Goal: Task Accomplishment & Management: Manage account settings

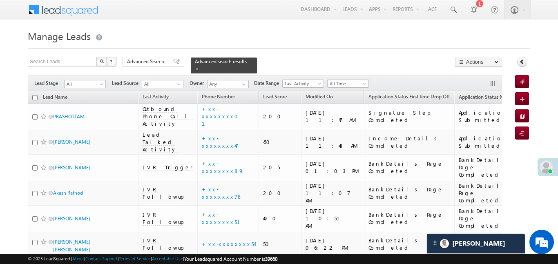
click at [364, 232] on td "BankDetails Page Completed" at bounding box center [409, 245] width 90 height 26
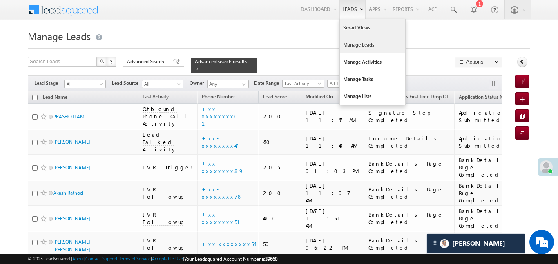
click at [361, 28] on link "Smart Views" at bounding box center [372, 27] width 65 height 17
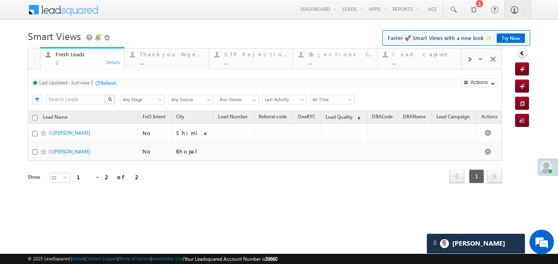
click at [469, 58] on span at bounding box center [469, 59] width 5 height 7
click at [431, 56] on div "Coded [DATE]" at bounding box center [425, 54] width 64 height 7
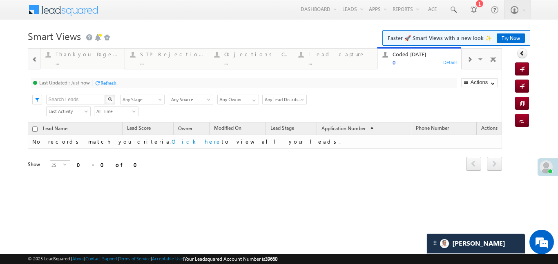
click at [475, 56] on div at bounding box center [470, 59] width 16 height 18
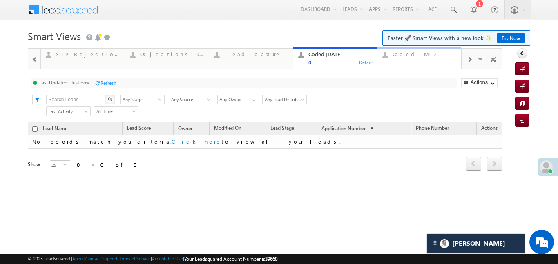
click at [431, 57] on div "Coded MTD" at bounding box center [425, 54] width 64 height 7
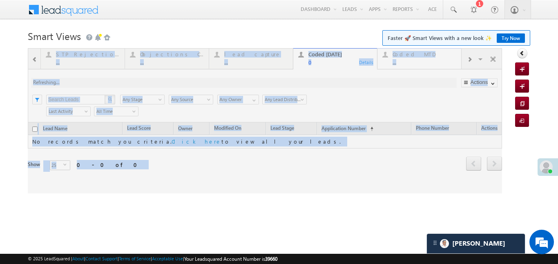
click at [431, 57] on div at bounding box center [265, 120] width 474 height 145
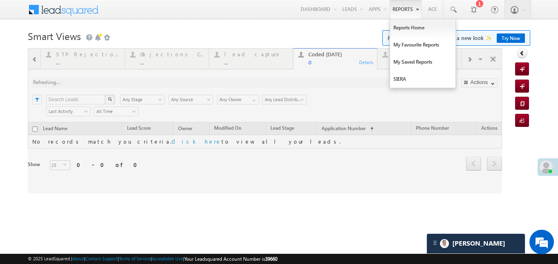
drag, startPoint x: 431, startPoint y: 57, endPoint x: 420, endPoint y: 0, distance: 57.7
click at [431, 56] on div at bounding box center [265, 120] width 474 height 145
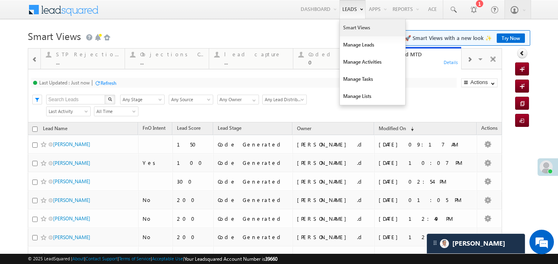
click at [353, 29] on link "Smart Views" at bounding box center [372, 27] width 65 height 17
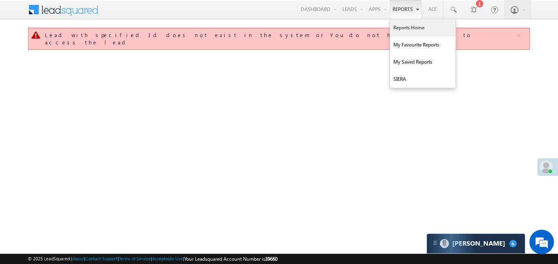
click at [279, 30] on link "Reports Home" at bounding box center [422, 27] width 65 height 17
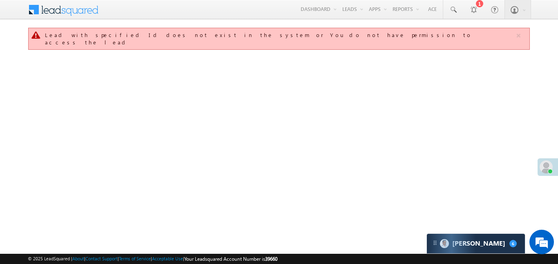
drag, startPoint x: 328, startPoint y: 131, endPoint x: 325, endPoint y: 264, distance: 133.2
click at [279, 232] on body "Menu Aakansha .d Aakan sha.D @ange lbrok ing.c" at bounding box center [279, 116] width 558 height 232
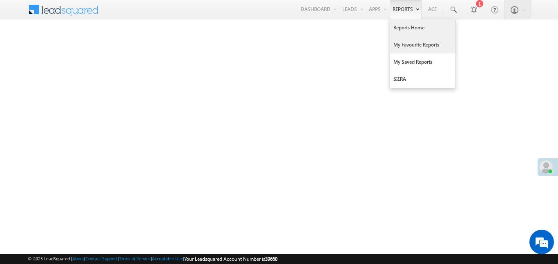
click at [408, 40] on link "My Favourite Reports" at bounding box center [422, 44] width 65 height 17
click at [408, 41] on link "My Favourite Reports" at bounding box center [422, 44] width 65 height 17
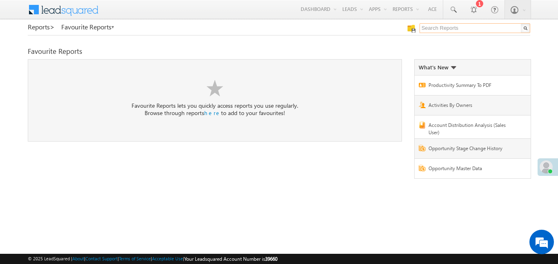
click at [436, 30] on input "text" at bounding box center [474, 28] width 111 height 10
type input "me to others"
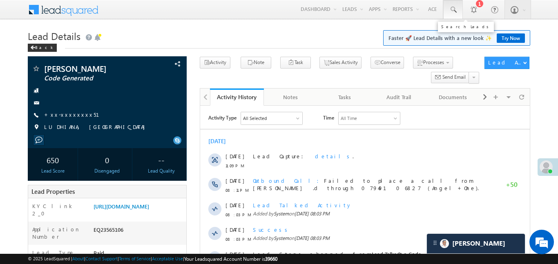
click at [451, 18] on link at bounding box center [453, 9] width 20 height 19
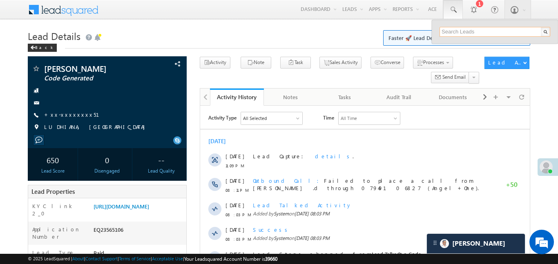
paste input "EQ27686086"
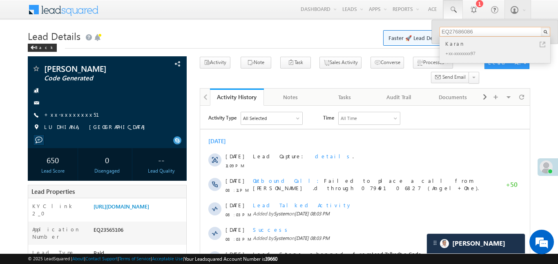
type input "EQ27686086"
click at [459, 46] on div "Karan" at bounding box center [498, 43] width 109 height 9
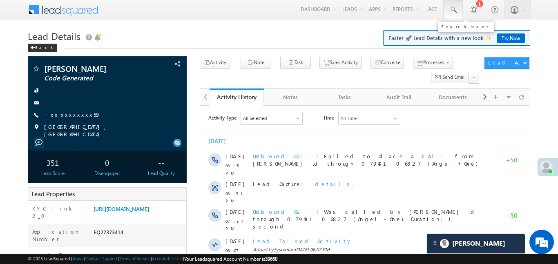
click at [457, 14] on link at bounding box center [453, 9] width 20 height 19
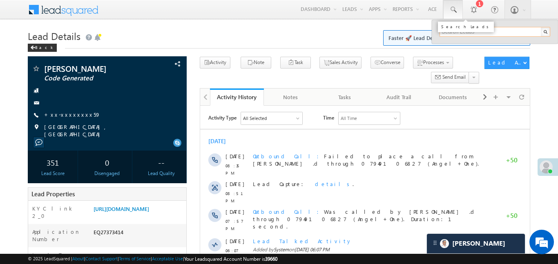
paste input "EQ27749381"
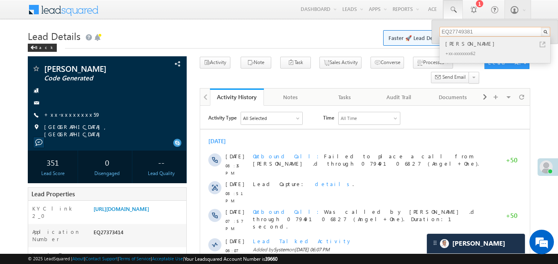
type input "EQ27749381"
click at [459, 40] on div "Bikram Sonar" at bounding box center [498, 43] width 109 height 9
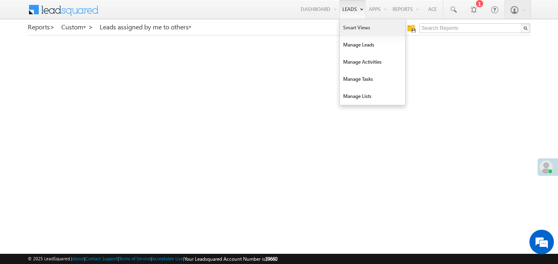
click at [352, 34] on link "Smart Views" at bounding box center [372, 27] width 65 height 17
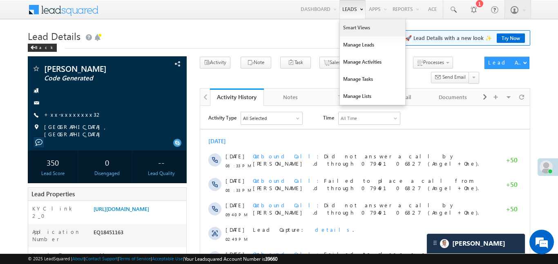
click at [361, 35] on link "Smart Views" at bounding box center [372, 27] width 65 height 17
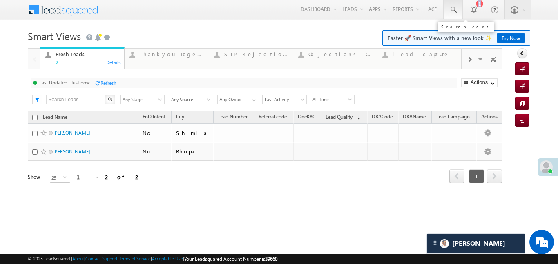
drag, startPoint x: 464, startPoint y: 12, endPoint x: 457, endPoint y: 13, distance: 7.1
click at [457, 13] on div "Aakansha .d Aakan sha.D @ange lbrok ing.c om Angel Broki ng Settings Manage Use…" at bounding box center [486, 9] width 87 height 19
click at [457, 13] on link at bounding box center [453, 9] width 20 height 19
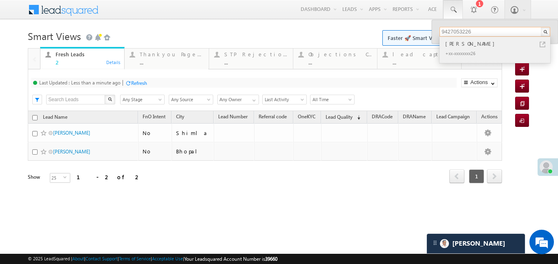
type input "9427053226"
click at [460, 44] on div "Sanjay Patel" at bounding box center [498, 43] width 109 height 9
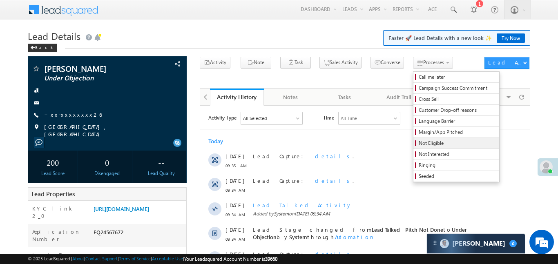
click at [424, 147] on span "Not Eligible" at bounding box center [458, 143] width 78 height 7
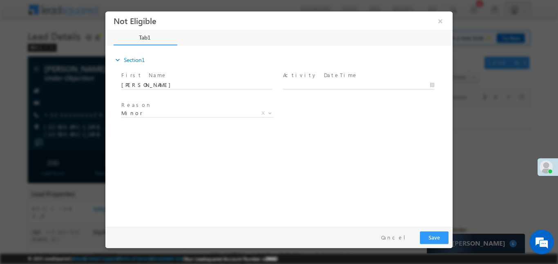
type input "25/08/25 9:39 AM"
click at [322, 84] on input "25/08/25 9:39 AM" at bounding box center [358, 85] width 151 height 8
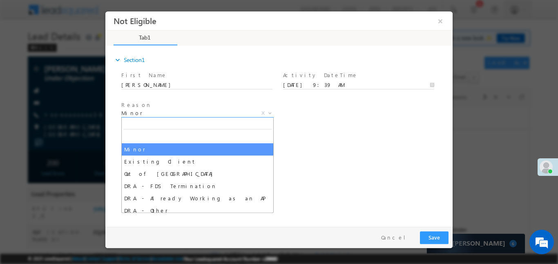
click at [225, 109] on span "Minor" at bounding box center [187, 112] width 133 height 7
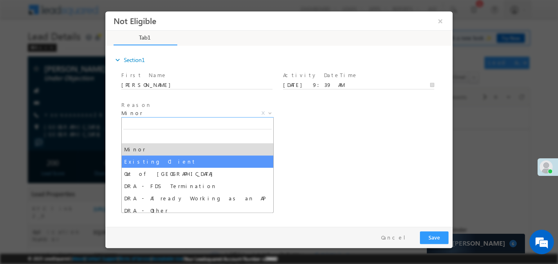
drag, startPoint x: 183, startPoint y: 159, endPoint x: 188, endPoint y: 161, distance: 5.2
select select "Existing Client"
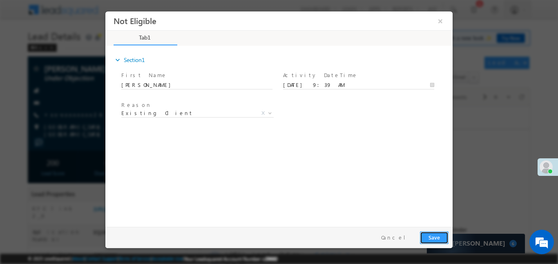
click at [431, 238] on button "Save" at bounding box center [434, 237] width 29 height 13
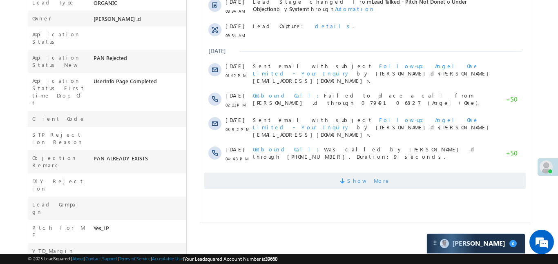
click at [342, 178] on span "Show More" at bounding box center [364, 181] width 321 height 16
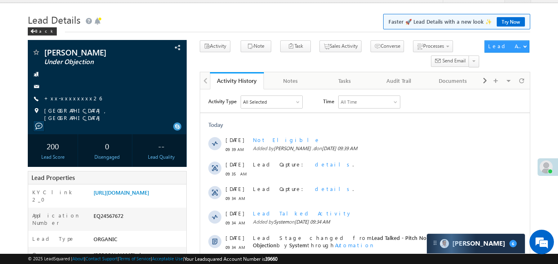
scroll to position [0, 0]
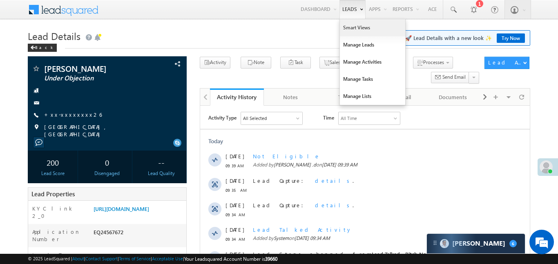
click at [347, 31] on link "Smart Views" at bounding box center [372, 27] width 65 height 17
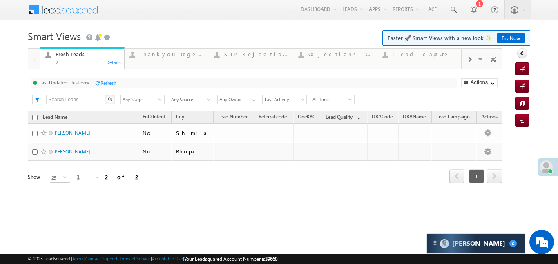
click at [473, 62] on div at bounding box center [470, 59] width 16 height 18
click at [417, 59] on div "..." at bounding box center [425, 62] width 64 height 6
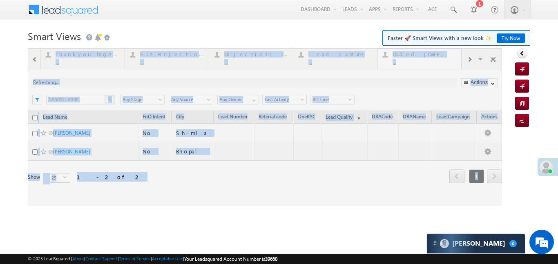
click at [417, 59] on div at bounding box center [265, 127] width 474 height 158
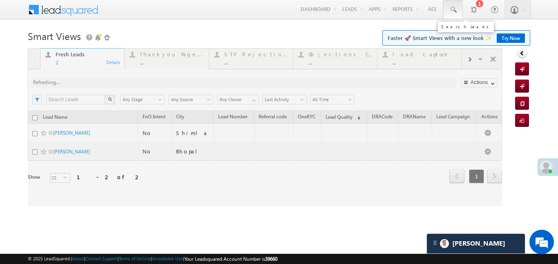
click at [461, 15] on link at bounding box center [453, 9] width 20 height 19
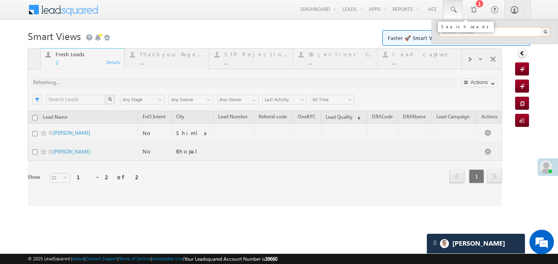
paste input "EQ15897661"
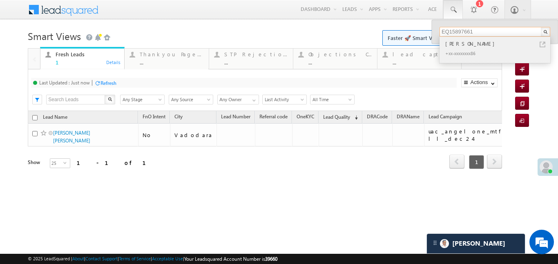
type input "EQ15897661"
drag, startPoint x: 480, startPoint y: 45, endPoint x: 484, endPoint y: 46, distance: 4.7
click at [485, 47] on div "Md Amanullah" at bounding box center [498, 43] width 109 height 9
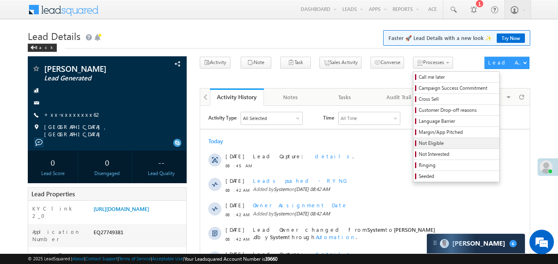
click at [424, 142] on span "Not Eligible" at bounding box center [458, 143] width 78 height 7
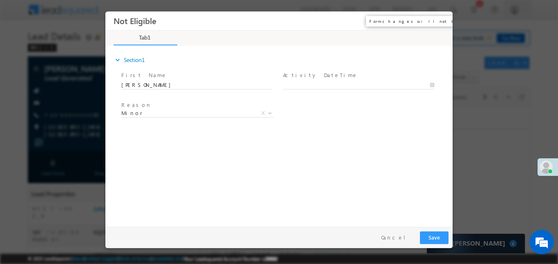
click at [437, 18] on button "×" at bounding box center [440, 20] width 14 height 15
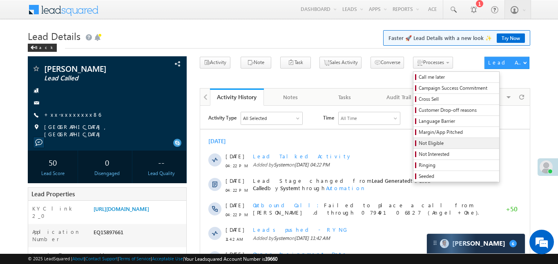
click at [424, 146] on span "Not Eligible" at bounding box center [458, 143] width 78 height 7
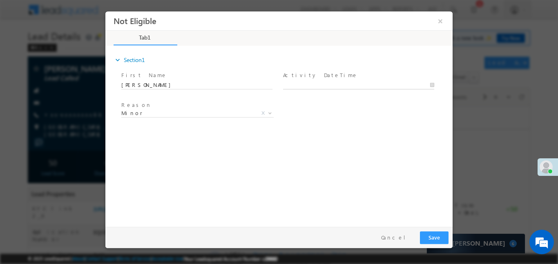
type input "25/08/25 9:44 AM"
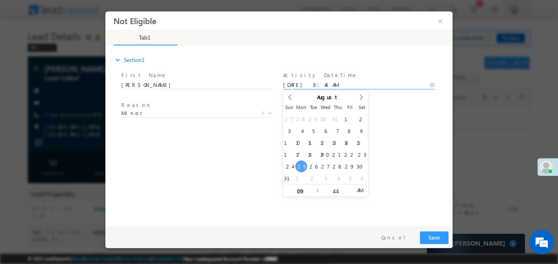
click at [298, 85] on input "25/08/25 9:44 AM" at bounding box center [358, 85] width 151 height 8
click at [216, 112] on span "Minor" at bounding box center [187, 112] width 133 height 7
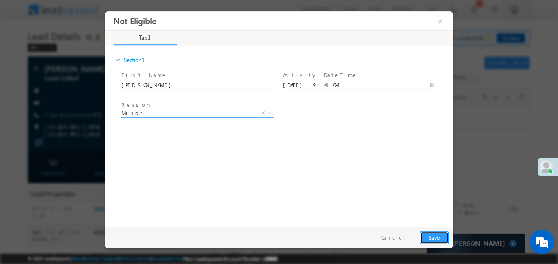
click at [428, 234] on button "Save" at bounding box center [434, 237] width 29 height 13
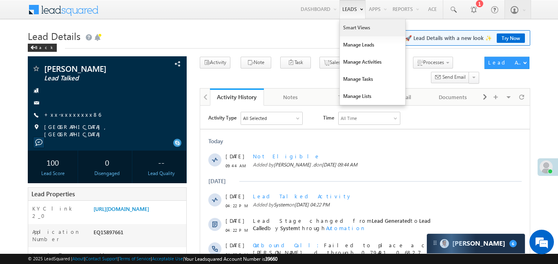
click at [352, 29] on link "Smart Views" at bounding box center [372, 27] width 65 height 17
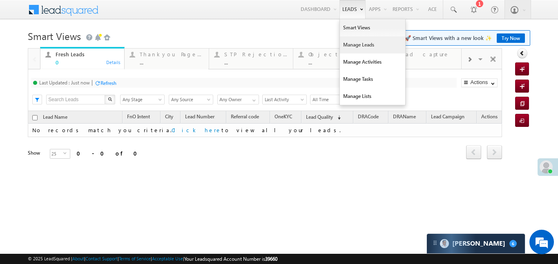
click at [353, 49] on link "Manage Leads" at bounding box center [372, 44] width 65 height 17
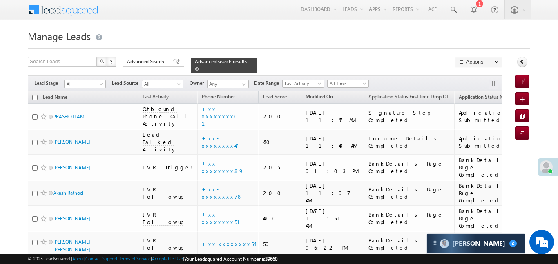
click at [199, 67] on span at bounding box center [197, 69] width 4 height 4
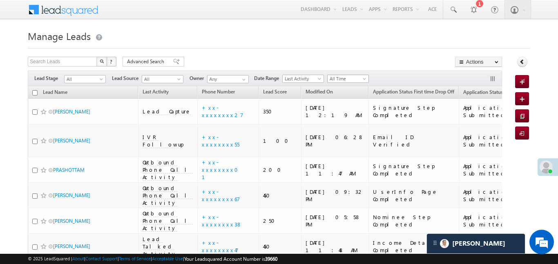
click at [341, 78] on span "All Time" at bounding box center [347, 78] width 39 height 7
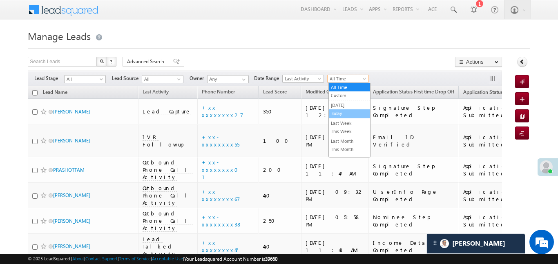
click at [342, 115] on link "Today" at bounding box center [349, 113] width 41 height 7
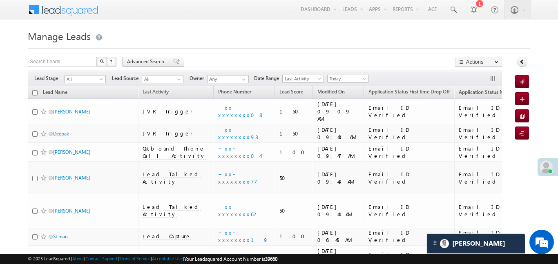
click at [154, 58] on span "Advanced Search" at bounding box center [147, 61] width 40 height 7
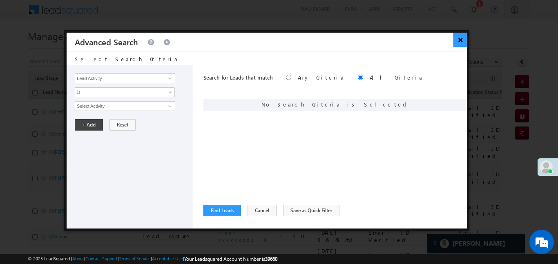
click at [466, 42] on button "×" at bounding box center [459, 40] width 13 height 14
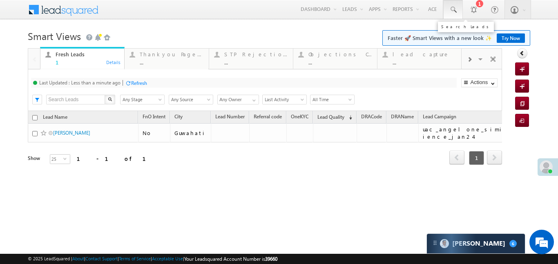
click at [459, 10] on link at bounding box center [453, 9] width 20 height 19
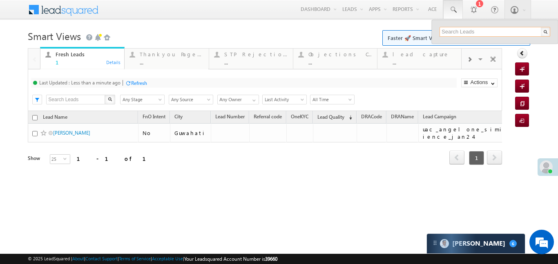
paste input "EQ27735518"
type input "EQ27735518"
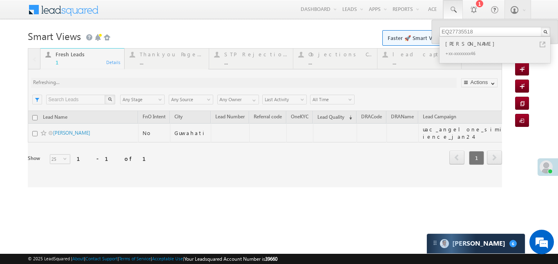
click at [455, 40] on div "Azad Ali" at bounding box center [498, 43] width 109 height 9
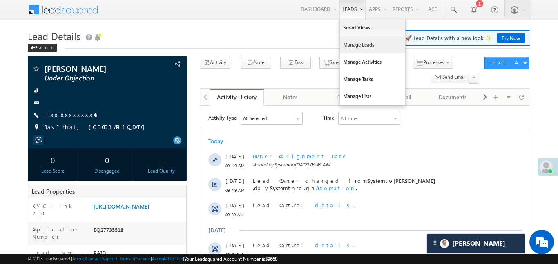
click at [367, 49] on link "Manage Leads" at bounding box center [372, 44] width 65 height 17
click at [366, 49] on link "Manage Leads" at bounding box center [372, 44] width 65 height 17
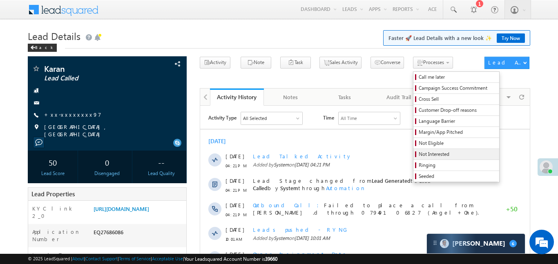
click at [422, 152] on span "Not Interested" at bounding box center [458, 154] width 78 height 7
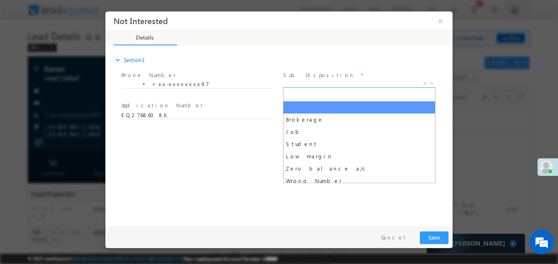
click at [341, 83] on span "X" at bounding box center [359, 83] width 152 height 8
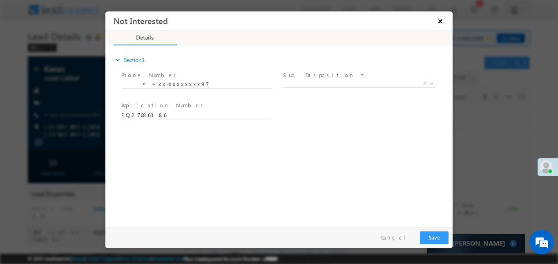
click at [438, 21] on button "×" at bounding box center [440, 20] width 14 height 15
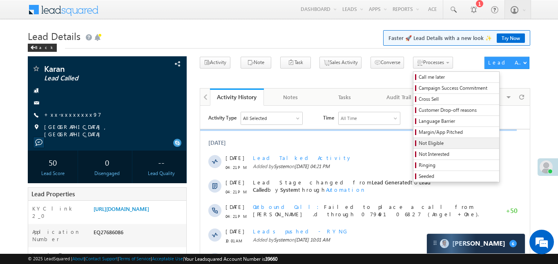
click at [419, 142] on span "Not Eligible" at bounding box center [458, 143] width 78 height 7
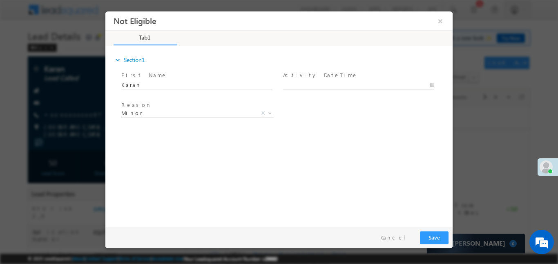
type input "25/08/25 9:56 AM"
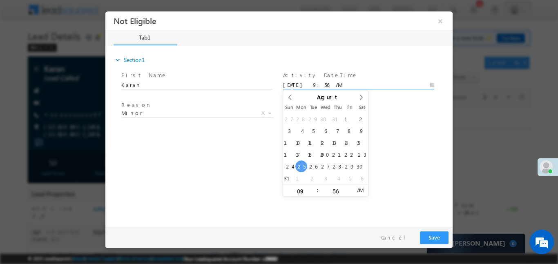
click at [346, 83] on input "25/08/25 9:56 AM" at bounding box center [358, 85] width 151 height 8
click at [430, 233] on button "Save" at bounding box center [434, 237] width 29 height 13
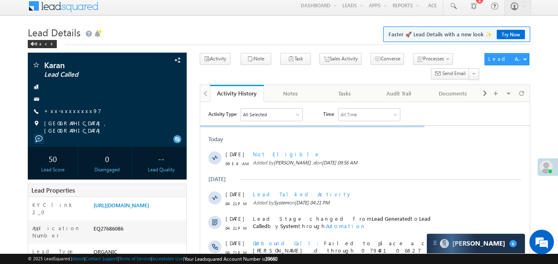
scroll to position [4, 0]
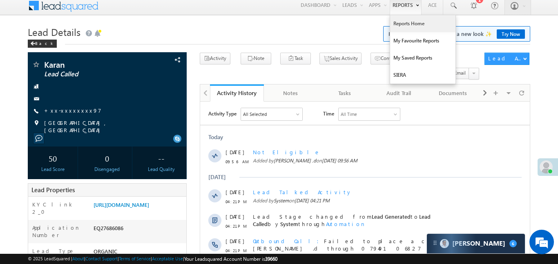
click at [404, 31] on link "Reports Home" at bounding box center [422, 23] width 65 height 17
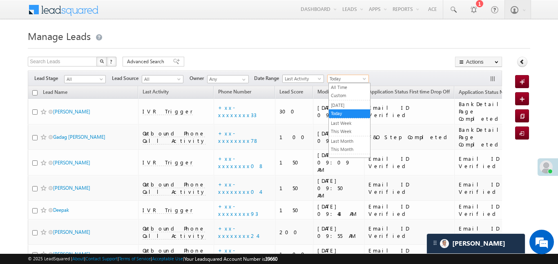
click at [335, 75] on span "Today" at bounding box center [347, 78] width 39 height 7
click at [347, 88] on link "All Time" at bounding box center [349, 87] width 41 height 7
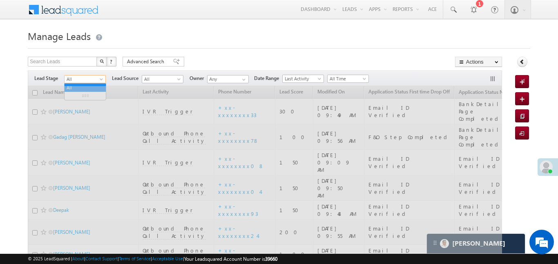
click at [74, 80] on span "All" at bounding box center [84, 79] width 39 height 7
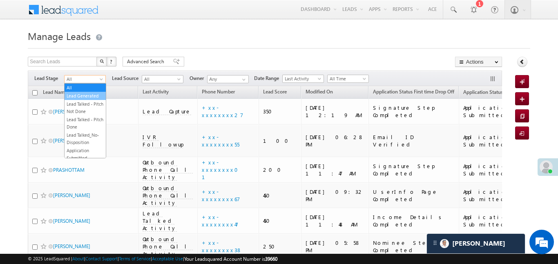
click at [90, 95] on link "Lead Generated" at bounding box center [85, 95] width 41 height 7
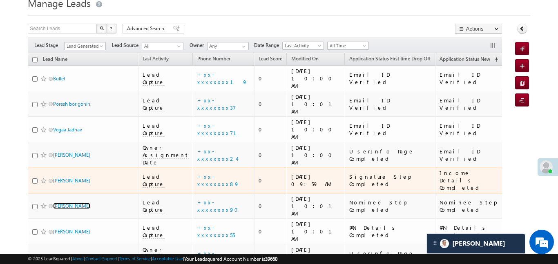
scroll to position [33, 0]
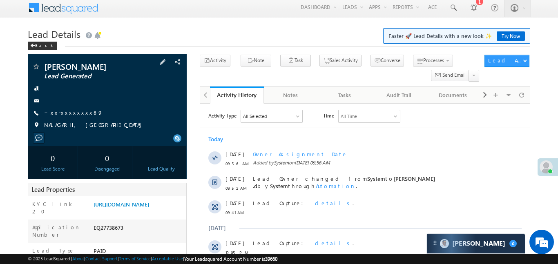
scroll to position [116, 0]
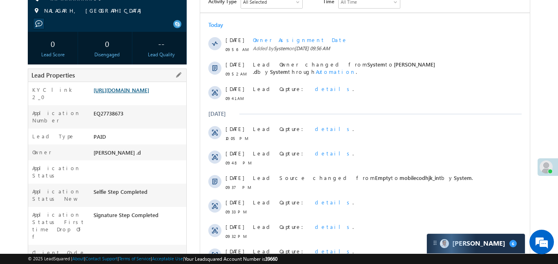
click at [135, 94] on link "[URL][DOMAIN_NAME]" at bounding box center [122, 90] width 56 height 7
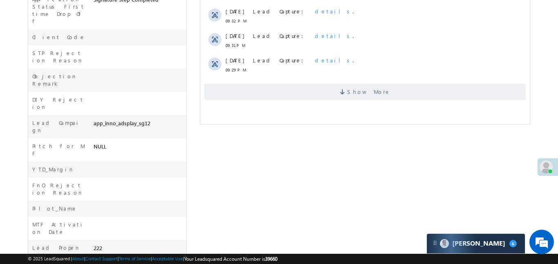
scroll to position [345, 0]
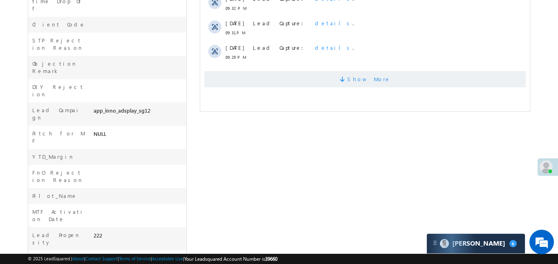
click at [327, 85] on span "Show More" at bounding box center [364, 79] width 321 height 16
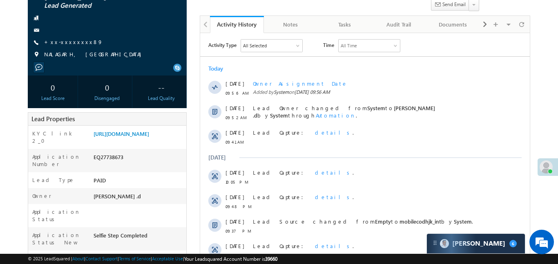
scroll to position [0, 0]
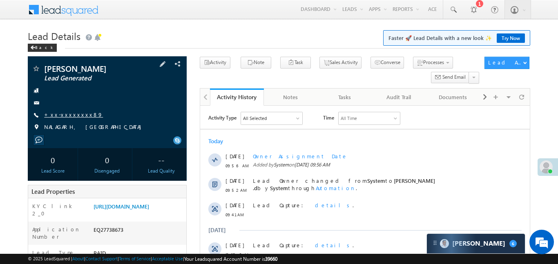
click at [68, 117] on link "+xx-xxxxxxxx89" at bounding box center [73, 114] width 59 height 7
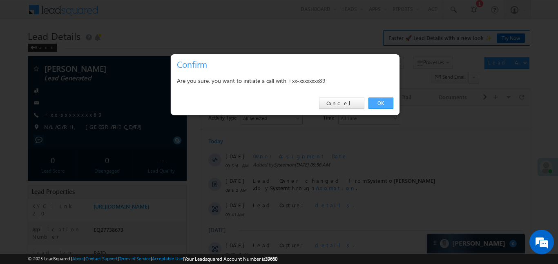
click at [377, 105] on link "OK" at bounding box center [380, 103] width 25 height 11
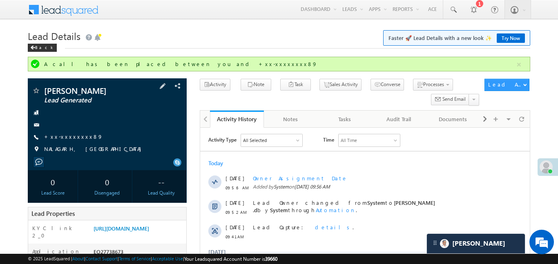
click at [62, 132] on div "[PERSON_NAME] Lead Generated +xx-xxxxxxxx89" at bounding box center [107, 122] width 151 height 71
click at [65, 138] on link "+xx-xxxxxxxx89" at bounding box center [73, 136] width 59 height 7
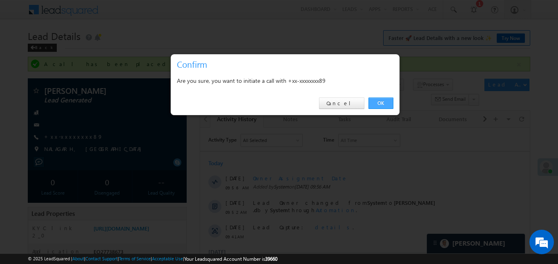
click at [378, 105] on link "OK" at bounding box center [380, 103] width 25 height 11
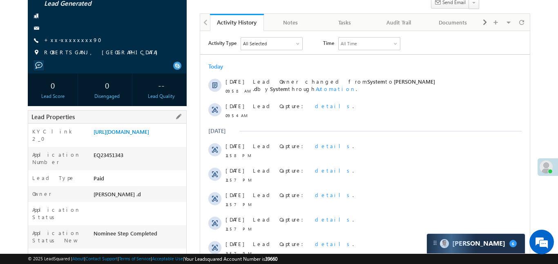
scroll to position [89, 0]
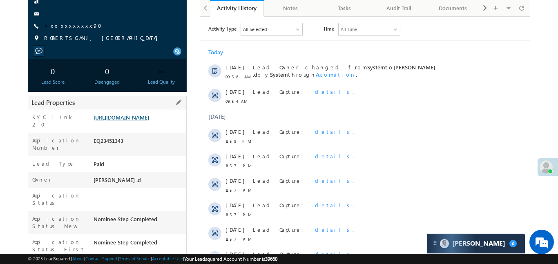
click at [145, 121] on link "[URL][DOMAIN_NAME]" at bounding box center [122, 117] width 56 height 7
click at [74, 28] on link "+xx-xxxxxxxx90" at bounding box center [75, 25] width 62 height 7
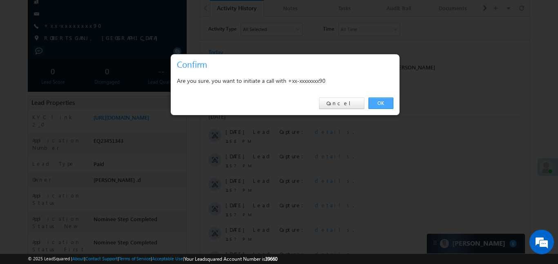
click at [379, 100] on link "OK" at bounding box center [380, 103] width 25 height 11
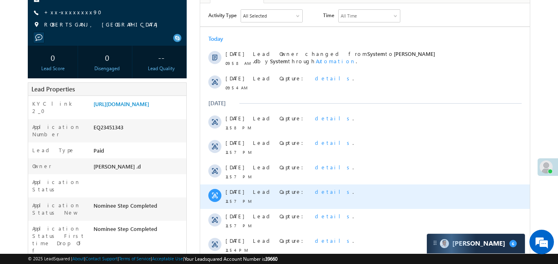
scroll to position [147, 0]
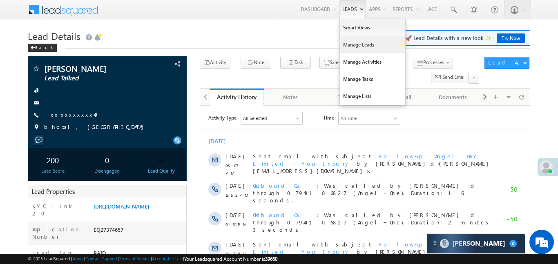
click at [355, 40] on link "Manage Leads" at bounding box center [372, 44] width 65 height 17
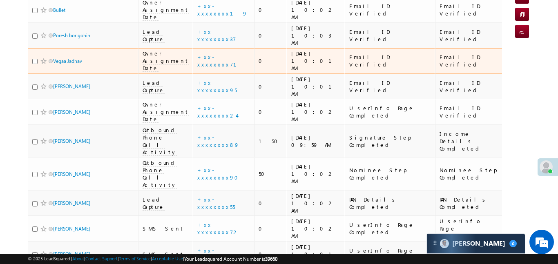
scroll to position [121, 0]
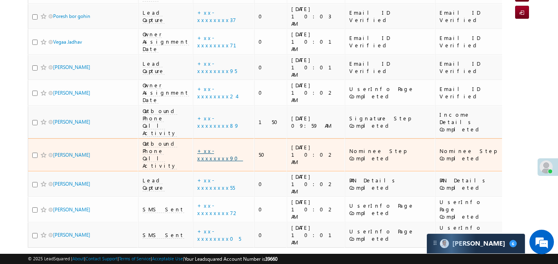
click at [200, 147] on link "+xx-xxxxxxxx90" at bounding box center [220, 154] width 46 height 14
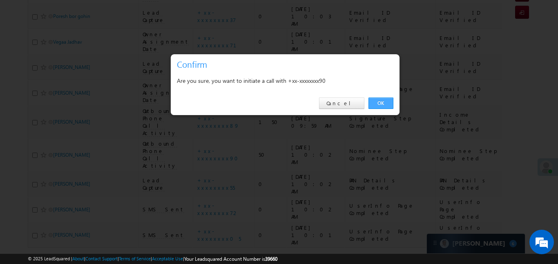
click at [393, 107] on link "OK" at bounding box center [380, 103] width 25 height 11
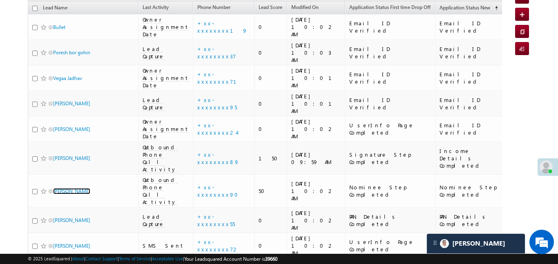
scroll to position [48, 0]
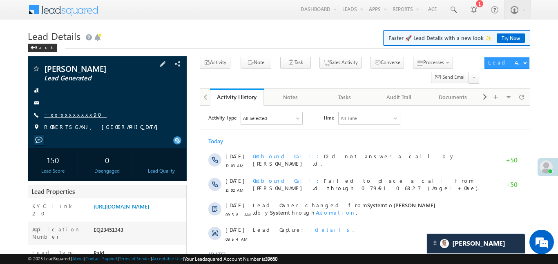
click at [70, 114] on link "+xx-xxxxxxxx90" at bounding box center [75, 114] width 62 height 7
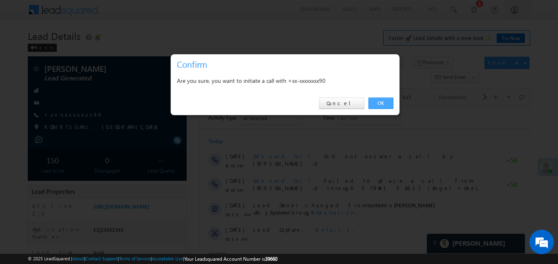
click at [374, 103] on link "OK" at bounding box center [380, 103] width 25 height 11
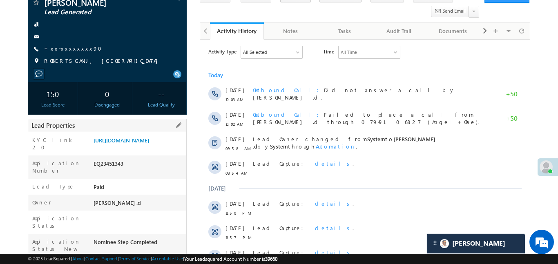
scroll to position [116, 0]
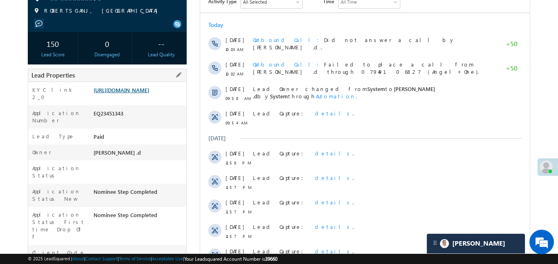
click at [130, 94] on link "[URL][DOMAIN_NAME]" at bounding box center [122, 90] width 56 height 7
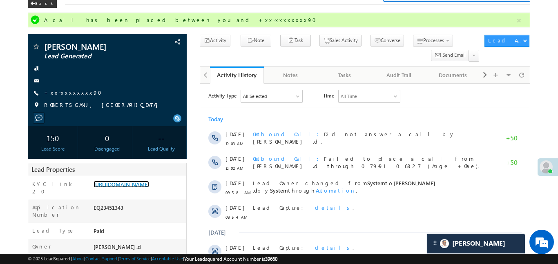
scroll to position [0, 0]
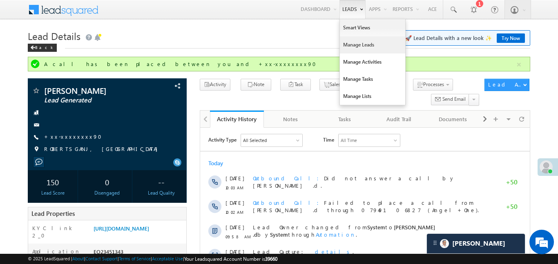
click at [357, 51] on link "Manage Leads" at bounding box center [372, 44] width 65 height 17
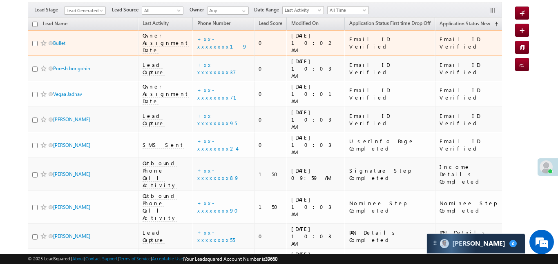
scroll to position [106, 0]
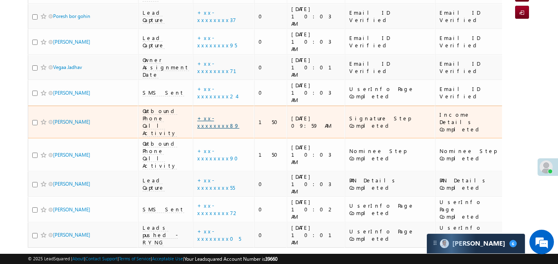
click at [202, 115] on link "+xx-xxxxxxxx89" at bounding box center [218, 122] width 42 height 14
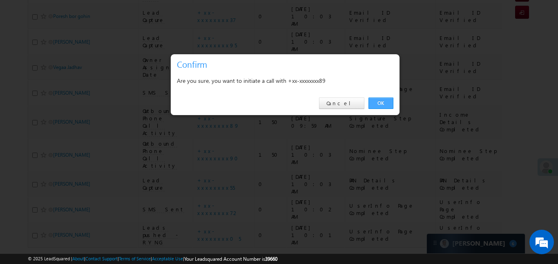
click at [377, 103] on link "OK" at bounding box center [380, 103] width 25 height 11
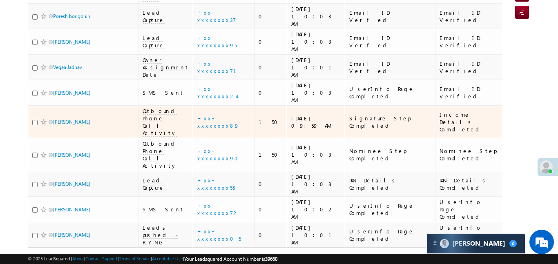
scroll to position [143, 0]
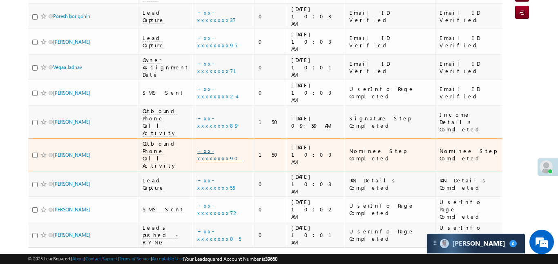
drag, startPoint x: 208, startPoint y: 117, endPoint x: 208, endPoint y: 123, distance: 5.7
click at [209, 138] on td "+xx-xxxxxxxx90" at bounding box center [223, 154] width 61 height 33
click at [208, 147] on link "+xx-xxxxxxxx90" at bounding box center [220, 154] width 46 height 14
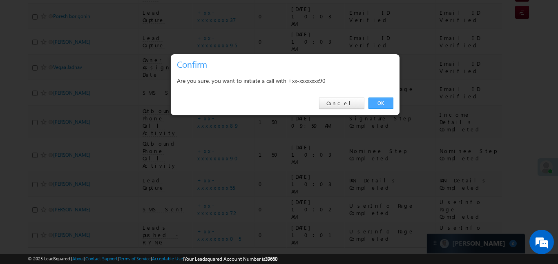
click at [380, 106] on link "OK" at bounding box center [380, 103] width 25 height 11
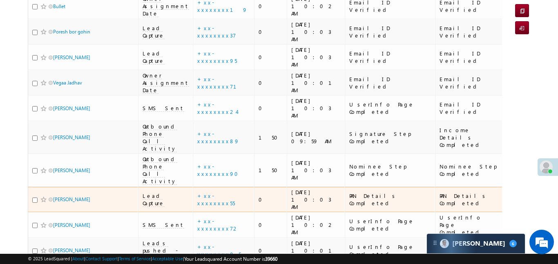
scroll to position [1, 0]
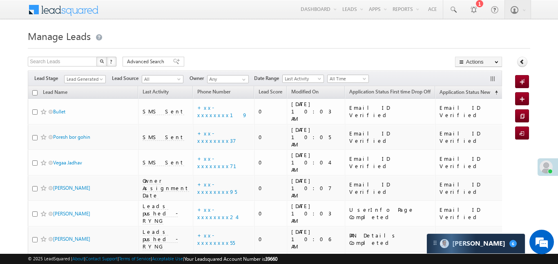
click at [399, 55] on form "Manage Leads Quick Add Lead Search Leads X ? 8 results found Advanced Search Ad…" at bounding box center [279, 187] width 502 height 321
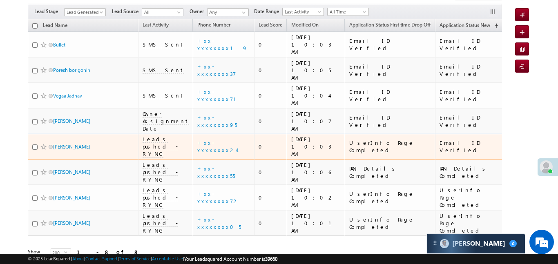
scroll to position [84, 0]
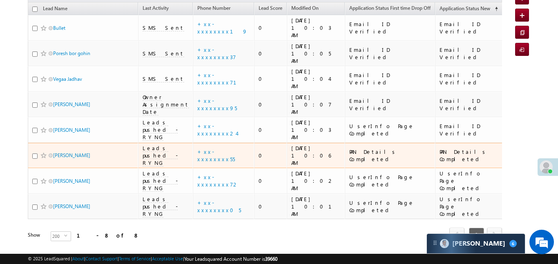
click at [201, 143] on td "+xx-xxxxxxxx55" at bounding box center [223, 156] width 61 height 26
click at [198, 148] on link "+xx-xxxxxxxx55" at bounding box center [216, 155] width 38 height 14
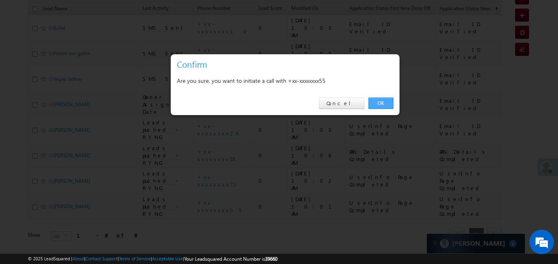
scroll to position [0, 0]
click at [381, 101] on link "OK" at bounding box center [380, 103] width 25 height 11
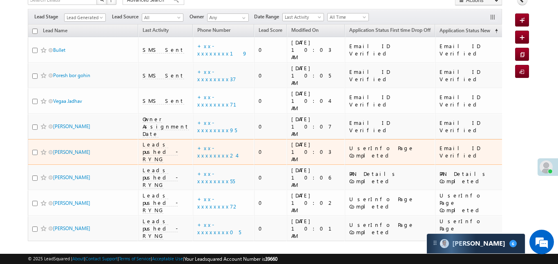
scroll to position [106, 0]
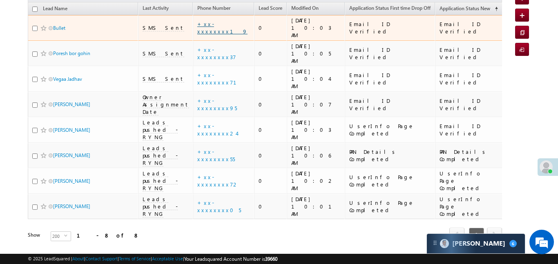
click at [204, 25] on link "+xx-xxxxxxxx19" at bounding box center [222, 27] width 50 height 14
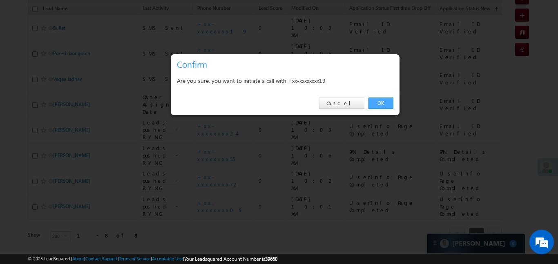
click at [388, 108] on link "OK" at bounding box center [380, 103] width 25 height 11
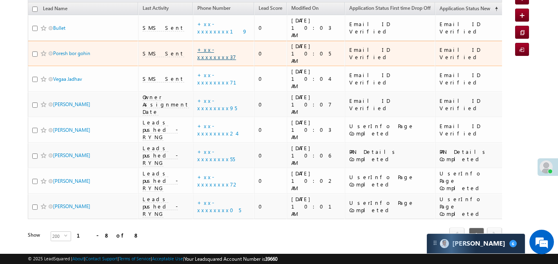
click at [199, 46] on link "+xx-xxxxxxxx37" at bounding box center [216, 53] width 39 height 14
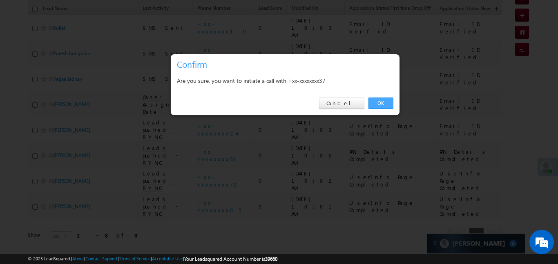
click at [386, 104] on link "OK" at bounding box center [380, 103] width 25 height 11
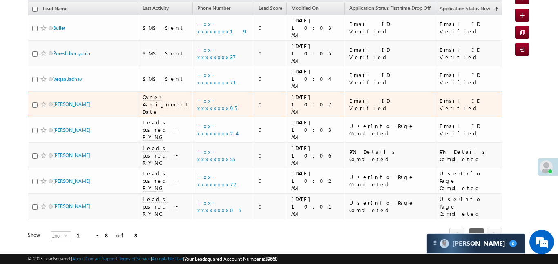
click at [204, 92] on td "+xx-xxxxxxxx95" at bounding box center [223, 105] width 61 height 26
click at [202, 97] on link "+xx-xxxxxxxx95" at bounding box center [217, 104] width 40 height 14
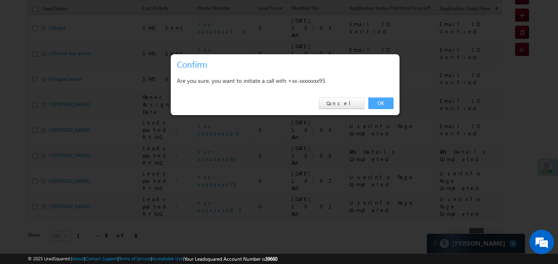
click at [384, 105] on link "OK" at bounding box center [380, 103] width 25 height 11
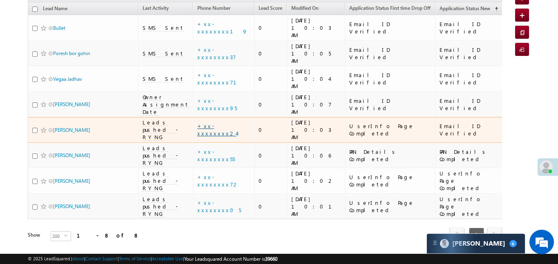
click at [206, 123] on link "+xx-xxxxxxxx24" at bounding box center [216, 130] width 39 height 14
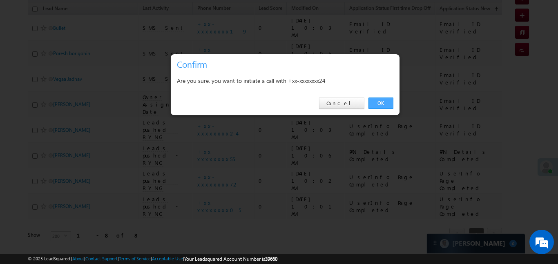
click at [377, 107] on link "OK" at bounding box center [380, 103] width 25 height 11
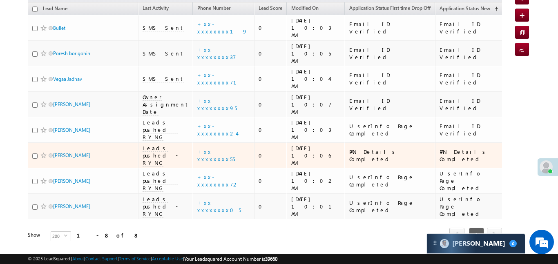
click at [205, 148] on div "+xx-xxxxxxxx55" at bounding box center [223, 155] width 53 height 15
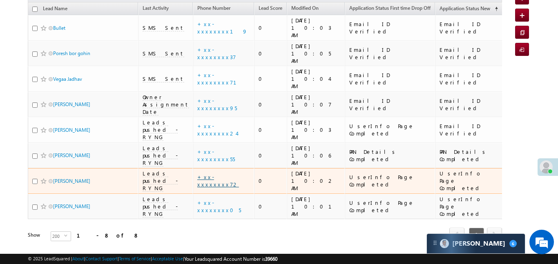
click at [203, 174] on link "+xx-xxxxxxxx72" at bounding box center [218, 181] width 42 height 14
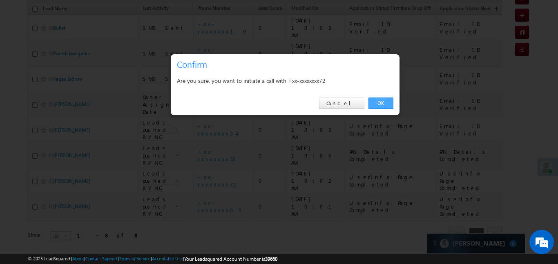
click at [383, 103] on link "OK" at bounding box center [380, 103] width 25 height 11
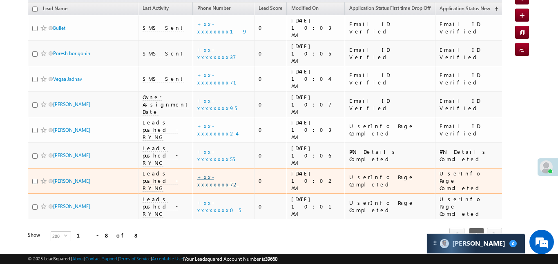
click at [203, 174] on link "+xx-xxxxxxxx72" at bounding box center [218, 181] width 42 height 14
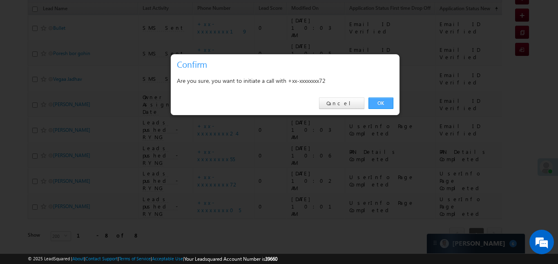
click at [390, 102] on link "OK" at bounding box center [380, 103] width 25 height 11
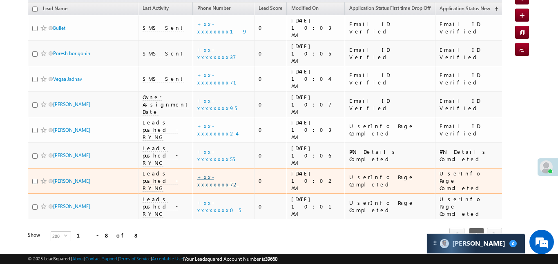
click at [210, 174] on link "+xx-xxxxxxxx72" at bounding box center [218, 181] width 42 height 14
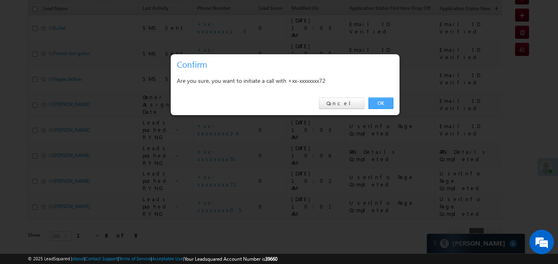
click at [383, 100] on link "OK" at bounding box center [380, 103] width 25 height 11
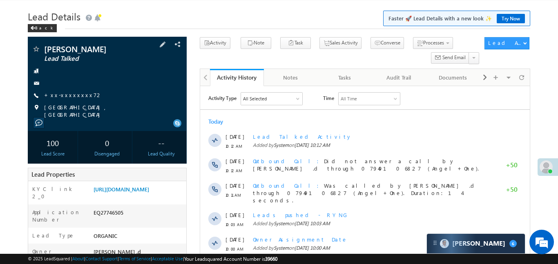
scroll to position [23, 0]
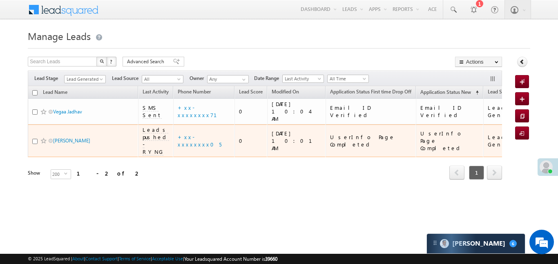
click at [199, 134] on td "+xx-xxxxxxxx05" at bounding box center [203, 141] width 61 height 33
click at [203, 134] on link "+xx-xxxxxxxx05" at bounding box center [200, 141] width 44 height 14
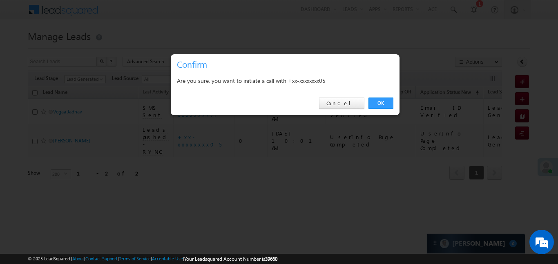
click at [380, 95] on div "OK Cancel" at bounding box center [285, 103] width 229 height 23
click at [379, 103] on link "OK" at bounding box center [380, 103] width 25 height 11
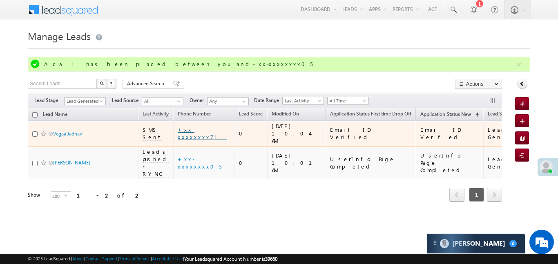
click at [205, 129] on link "+xx-xxxxxxxx71" at bounding box center [202, 133] width 49 height 14
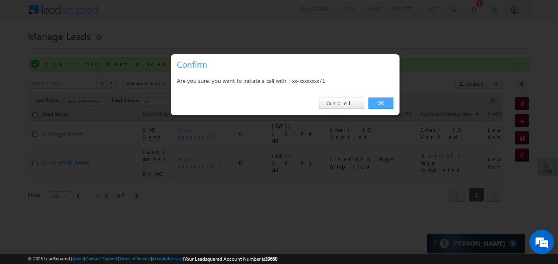
click at [374, 102] on link "OK" at bounding box center [380, 103] width 25 height 11
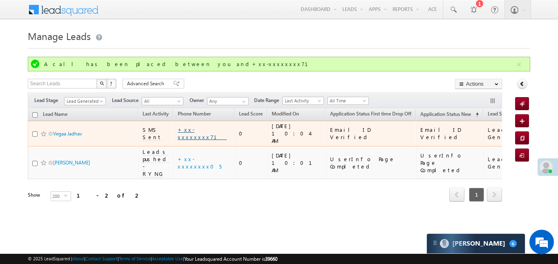
click at [207, 127] on link "+xx-xxxxxxxx71" at bounding box center [202, 133] width 49 height 14
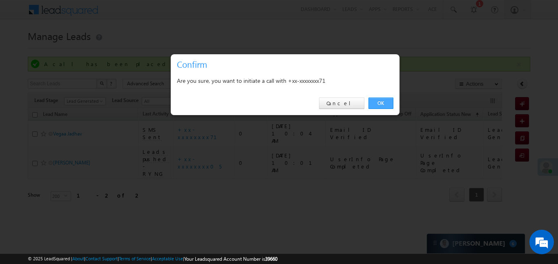
click at [379, 101] on link "OK" at bounding box center [380, 103] width 25 height 11
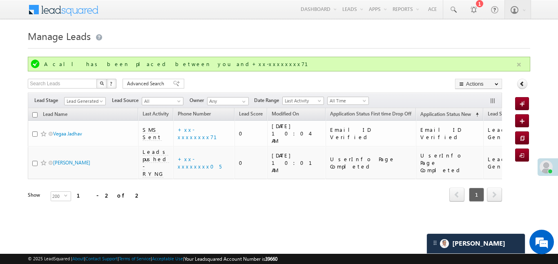
click at [521, 66] on button "button" at bounding box center [519, 65] width 10 height 10
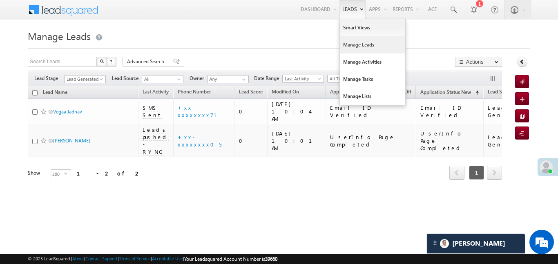
click at [369, 38] on link "Manage Leads" at bounding box center [372, 44] width 65 height 17
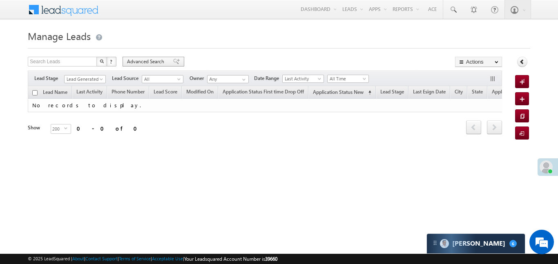
click at [136, 64] on span "Advanced Search" at bounding box center [147, 61] width 40 height 7
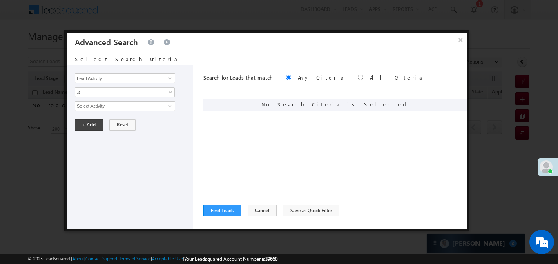
click at [147, 72] on div "Lead Activity Task Sales Group Prospect Id WA Last Message Timestamp 4th Day Di…" at bounding box center [130, 146] width 127 height 163
click at [149, 77] on input "Lead Activity" at bounding box center [125, 79] width 100 height 10
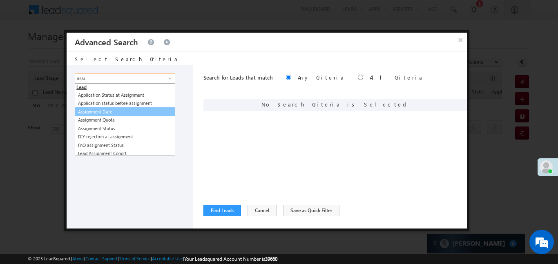
click at [131, 109] on link "Assignment Date" at bounding box center [125, 111] width 100 height 9
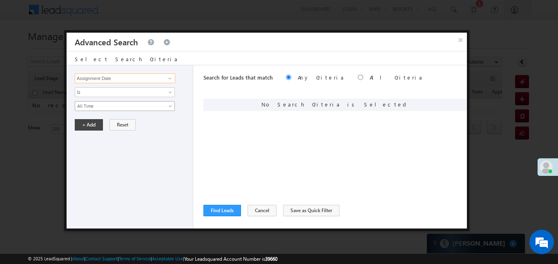
type input "Assignment Date"
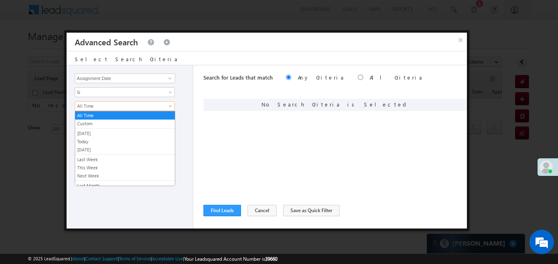
click at [92, 107] on span "All Time" at bounding box center [119, 106] width 89 height 7
click at [95, 121] on link "Custom" at bounding box center [125, 123] width 100 height 7
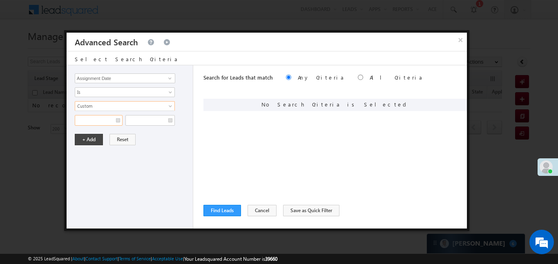
click at [94, 121] on input "text" at bounding box center [99, 120] width 48 height 11
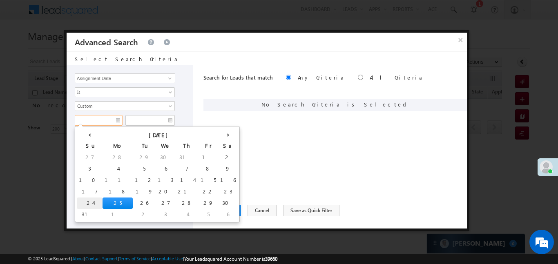
click at [81, 203] on td "24" at bounding box center [90, 203] width 26 height 11
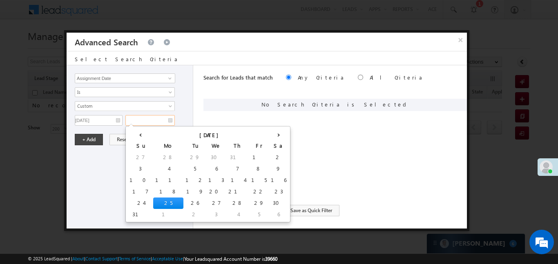
click at [152, 123] on input "text" at bounding box center [149, 120] width 49 height 11
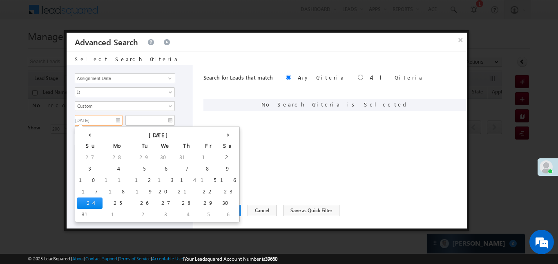
click at [94, 116] on input "24/08/25" at bounding box center [99, 120] width 48 height 11
click at [218, 193] on td "23" at bounding box center [228, 191] width 20 height 11
type input "23/08/25"
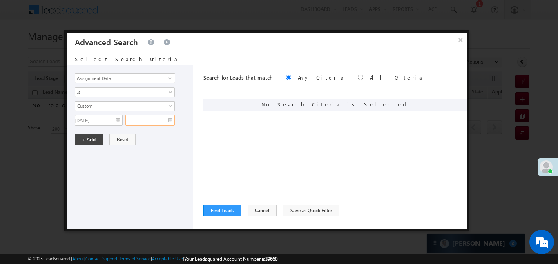
click at [153, 120] on input "text" at bounding box center [149, 120] width 49 height 11
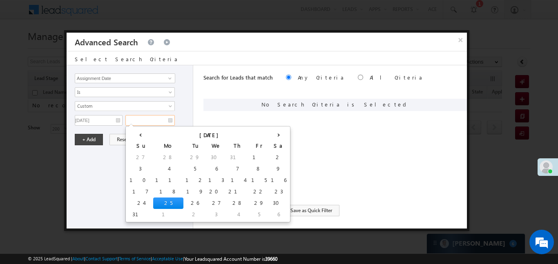
click at [153, 201] on td "25" at bounding box center [168, 203] width 30 height 11
type input "25/08/25"
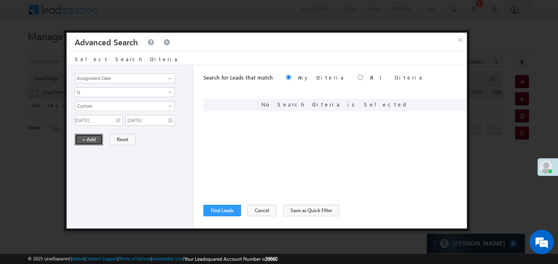
click at [83, 141] on button "+ Add" at bounding box center [89, 139] width 28 height 11
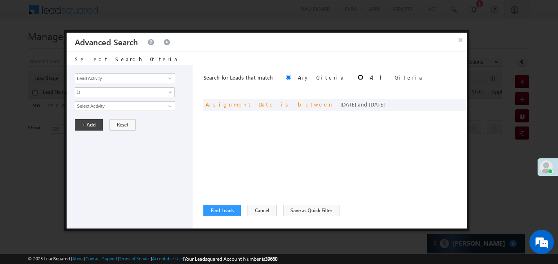
click at [358, 77] on input "radio" at bounding box center [360, 77] width 5 height 5
radio input "true"
click at [231, 207] on button "Find Leads" at bounding box center [222, 210] width 38 height 11
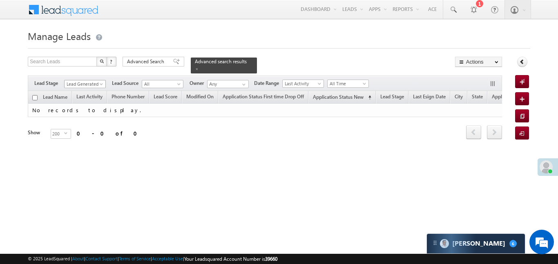
click at [105, 80] on div "Lead Generated Lead Generated" at bounding box center [85, 84] width 42 height 9
click at [100, 83] on span at bounding box center [102, 86] width 7 height 7
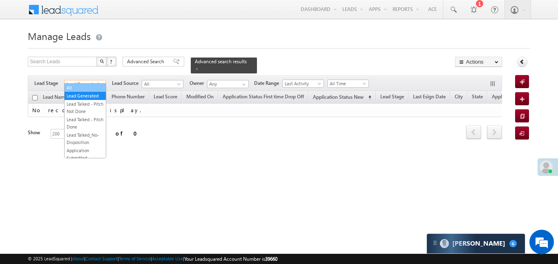
click at [91, 85] on link "All" at bounding box center [85, 87] width 41 height 7
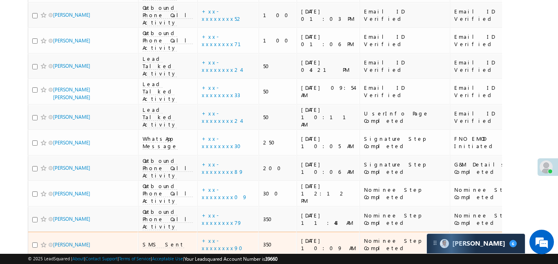
scroll to position [1306, 0]
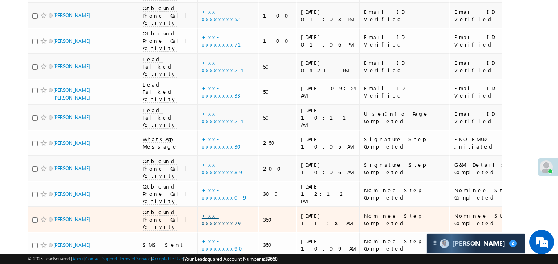
click at [202, 212] on link "+xx-xxxxxxxx79" at bounding box center [222, 219] width 40 height 14
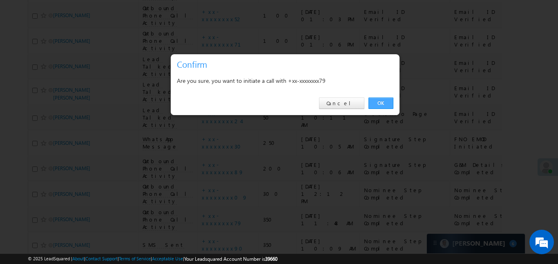
click at [378, 98] on link "OK" at bounding box center [380, 103] width 25 height 11
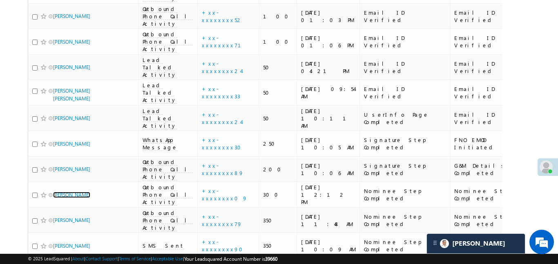
scroll to position [1292, 0]
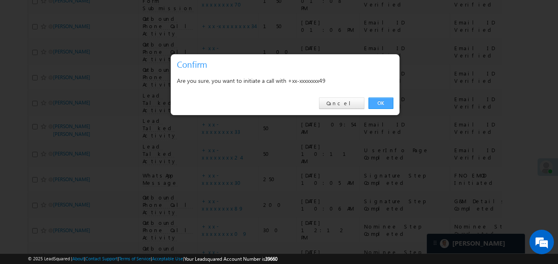
click at [386, 105] on link "OK" at bounding box center [380, 103] width 25 height 11
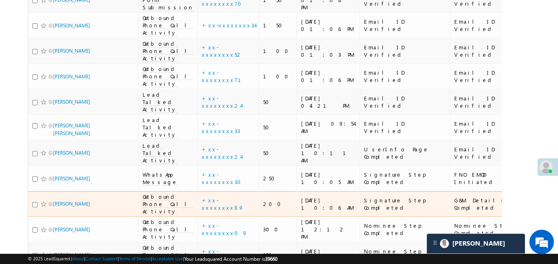
scroll to position [1296, 0]
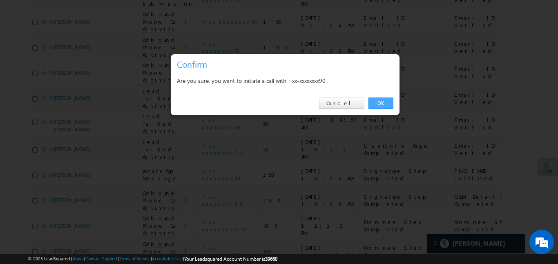
click at [383, 104] on link "OK" at bounding box center [380, 103] width 25 height 11
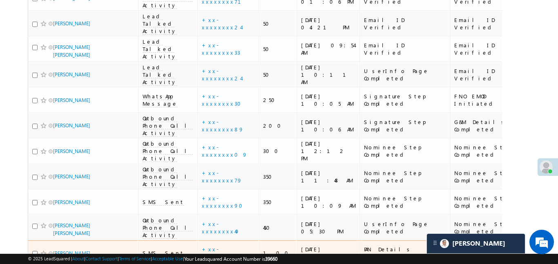
scroll to position [1374, 0]
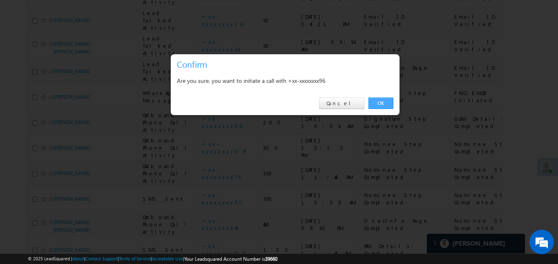
click at [375, 101] on link "OK" at bounding box center [380, 103] width 25 height 11
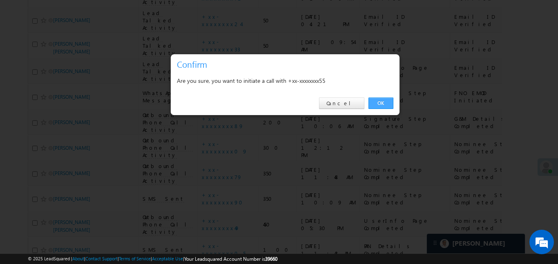
click at [386, 98] on link "OK" at bounding box center [380, 103] width 25 height 11
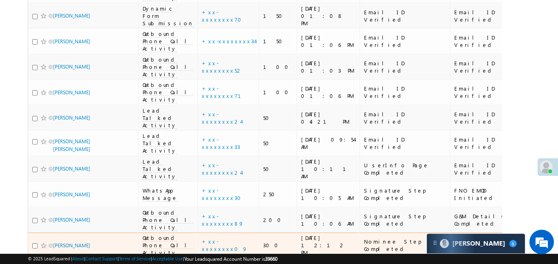
scroll to position [1178, 0]
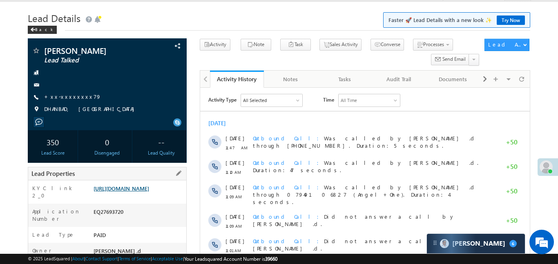
scroll to position [89, 0]
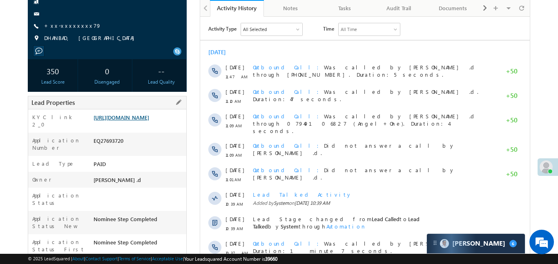
click at [149, 121] on link "[URL][DOMAIN_NAME]" at bounding box center [122, 117] width 56 height 7
click at [149, 121] on link "https://angelbroking1-pk3em7sa.customui-test.leadsquared.com?leadId=cbf7c20f-30…" at bounding box center [122, 117] width 56 height 7
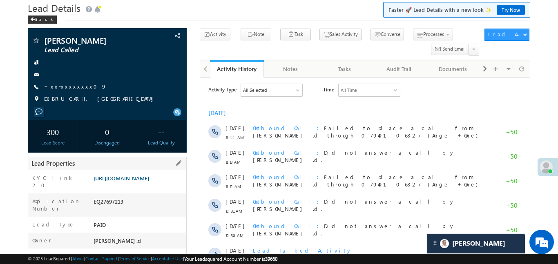
click at [128, 179] on link "https://angelbroking1-pk3em7sa.customui-test.leadsquared.com?leadId=b5f6d70c-f4…" at bounding box center [122, 178] width 56 height 7
click at [127, 182] on link "https://angelbroking1-pk3em7sa.customui-test.leadsquared.com?leadId=b5f6d70c-f4…" at bounding box center [122, 178] width 56 height 7
click at [63, 89] on link "+xx-xxxxxxxx09" at bounding box center [75, 86] width 62 height 7
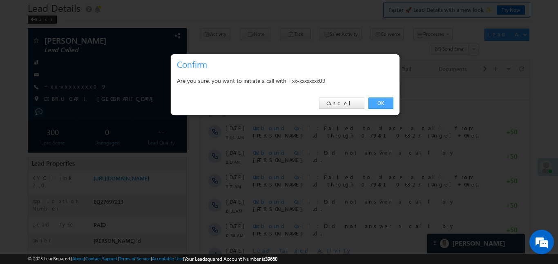
drag, startPoint x: 390, startPoint y: 103, endPoint x: 156, endPoint y: 17, distance: 249.4
click at [390, 103] on link "OK" at bounding box center [380, 103] width 25 height 11
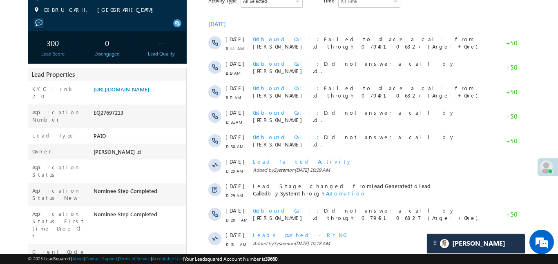
scroll to position [139, 0]
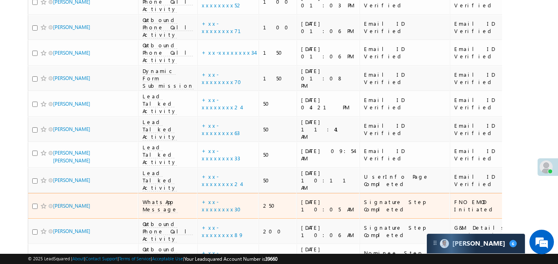
scroll to position [1271, 0]
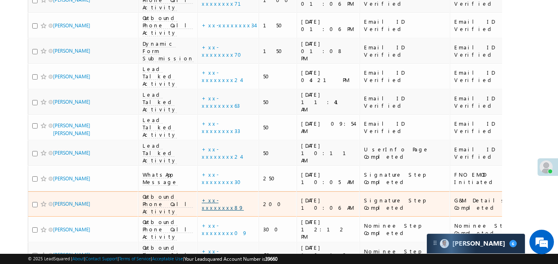
click at [203, 197] on link "+xx-xxxxxxxx89" at bounding box center [223, 204] width 42 height 14
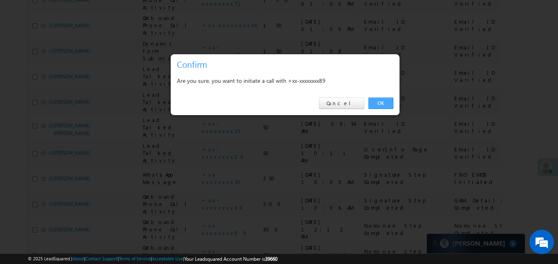
click at [390, 101] on link "OK" at bounding box center [380, 103] width 25 height 11
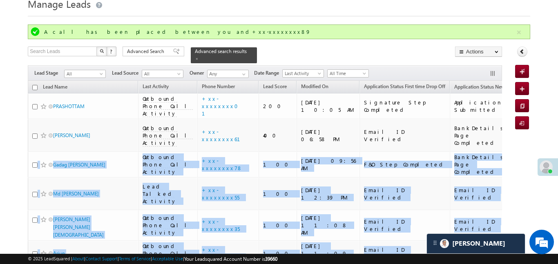
scroll to position [0, 538]
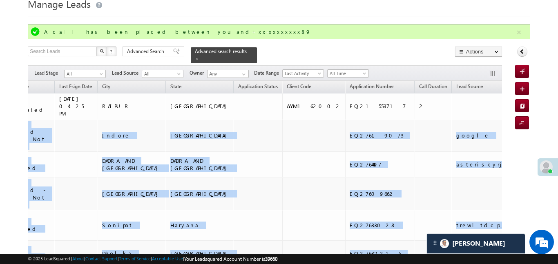
drag, startPoint x: 476, startPoint y: 123, endPoint x: 538, endPoint y: 134, distance: 62.3
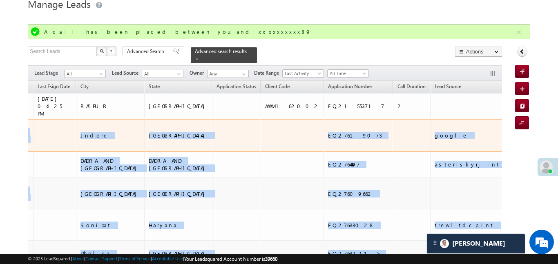
click at [212, 124] on td at bounding box center [236, 135] width 49 height 33
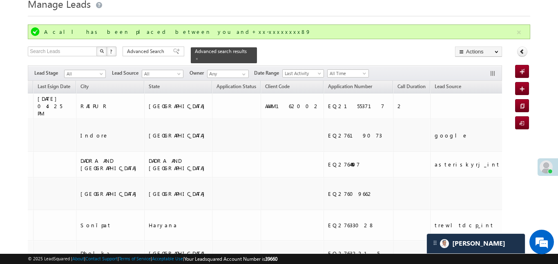
drag, startPoint x: 71, startPoint y: 154, endPoint x: 4, endPoint y: 152, distance: 66.6
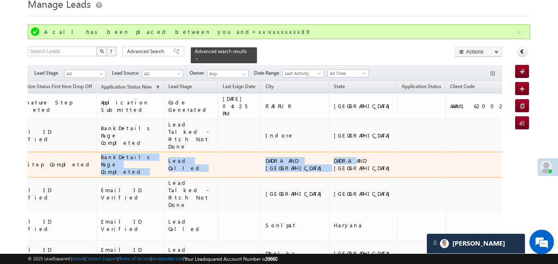
click at [218, 159] on td at bounding box center [239, 165] width 43 height 26
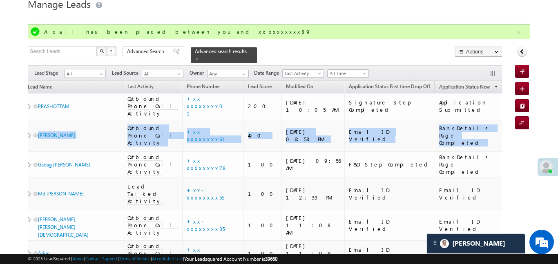
scroll to position [0, 0]
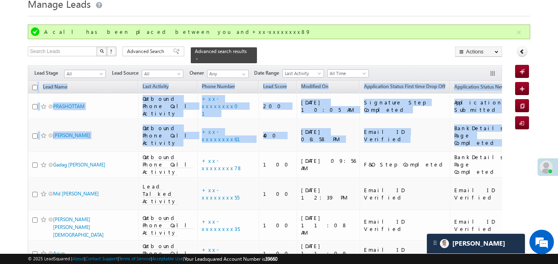
drag, startPoint x: 200, startPoint y: 130, endPoint x: 23, endPoint y: 133, distance: 177.3
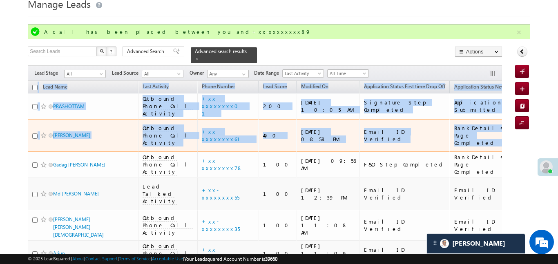
click at [84, 141] on td "Tularam vishwakarma" at bounding box center [83, 135] width 110 height 33
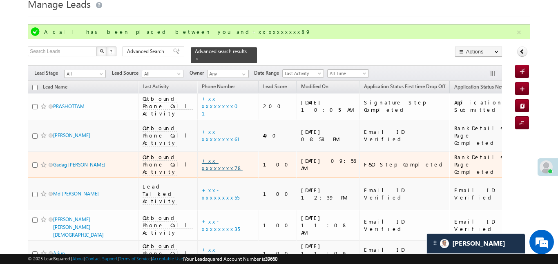
click at [202, 161] on link "+xx-xxxxxxxx78" at bounding box center [222, 164] width 41 height 14
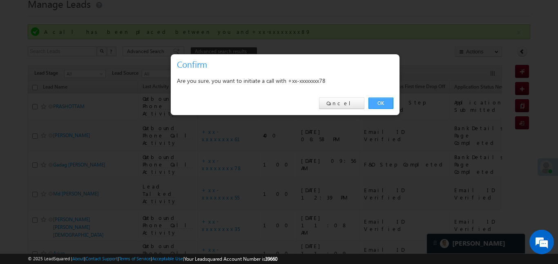
click at [383, 103] on link "OK" at bounding box center [380, 103] width 25 height 11
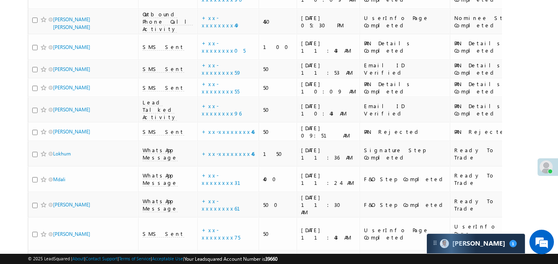
scroll to position [1564, 0]
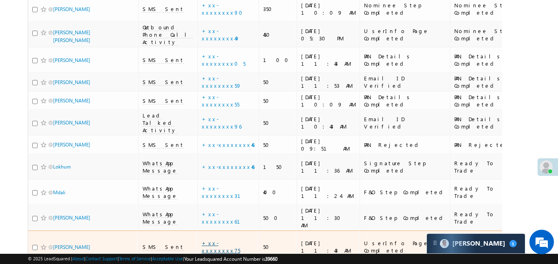
click at [202, 240] on link "+xx-xxxxxxxx75" at bounding box center [221, 247] width 38 height 14
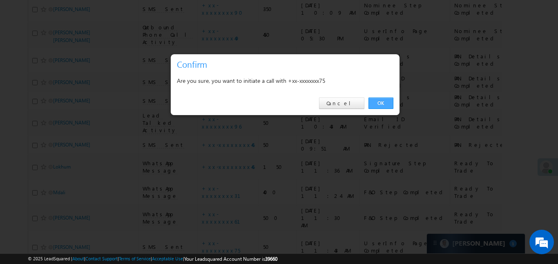
click at [385, 105] on link "OK" at bounding box center [380, 103] width 25 height 11
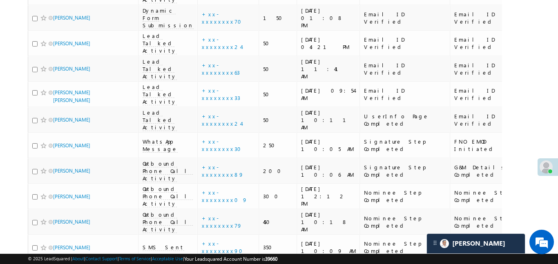
scroll to position [1325, 0]
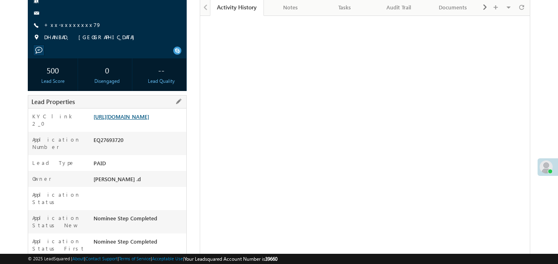
scroll to position [90, 0]
click at [149, 120] on link "[URL][DOMAIN_NAME]" at bounding box center [122, 116] width 56 height 7
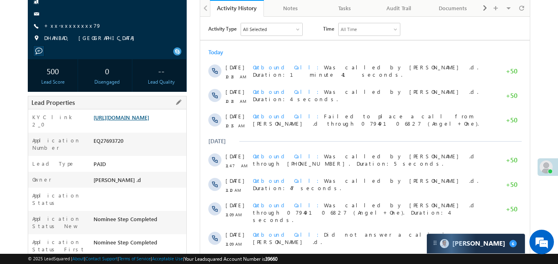
scroll to position [0, 0]
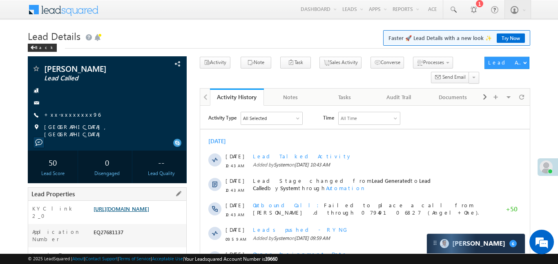
click at [142, 207] on link "[URL][DOMAIN_NAME]" at bounding box center [122, 208] width 56 height 7
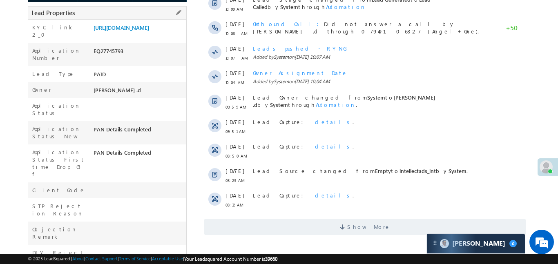
scroll to position [157, 0]
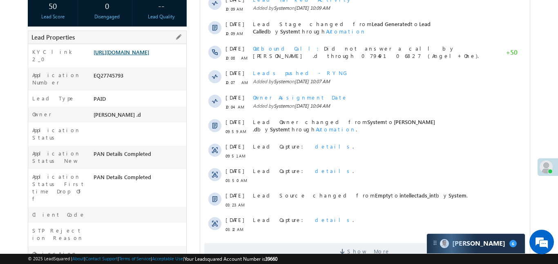
click at [129, 56] on link "https://angelbroking1-pk3em7sa.customui-test.leadsquared.com?leadId=f9a93676-db…" at bounding box center [122, 52] width 56 height 7
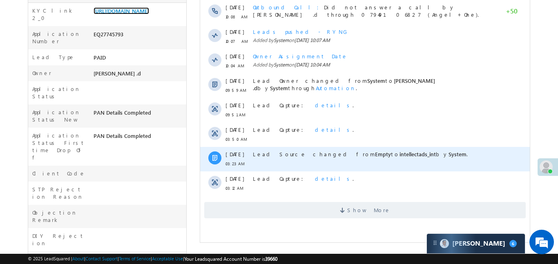
scroll to position [227, 0]
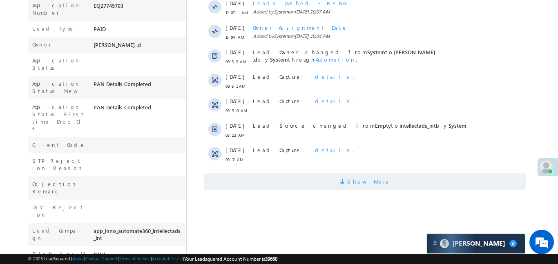
click at [325, 183] on span "Show More" at bounding box center [364, 182] width 321 height 16
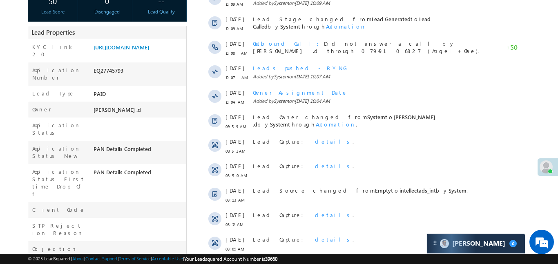
scroll to position [145, 0]
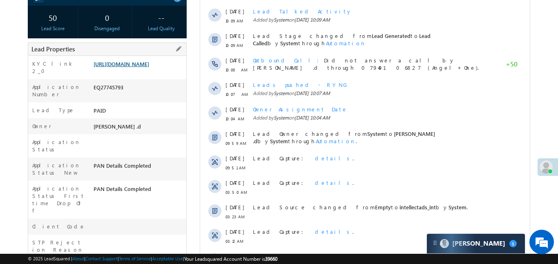
click at [149, 62] on link "https://angelbroking1-pk3em7sa.customui-test.leadsquared.com?leadId=f9a93676-db…" at bounding box center [122, 63] width 56 height 7
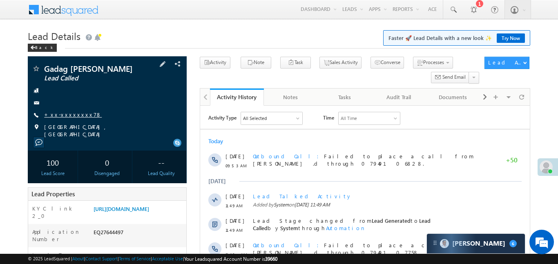
click at [65, 118] on link "+xx-xxxxxxxx78" at bounding box center [73, 114] width 58 height 7
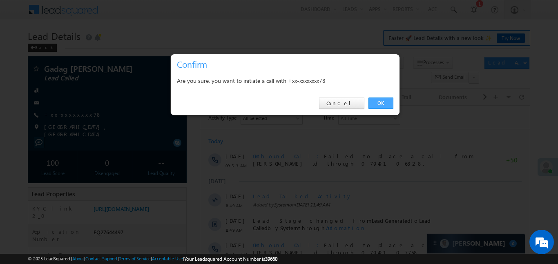
click at [386, 104] on link "OK" at bounding box center [380, 103] width 25 height 11
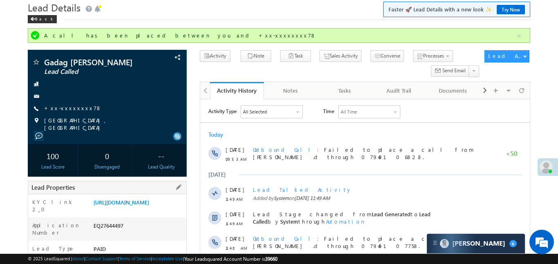
scroll to position [80, 0]
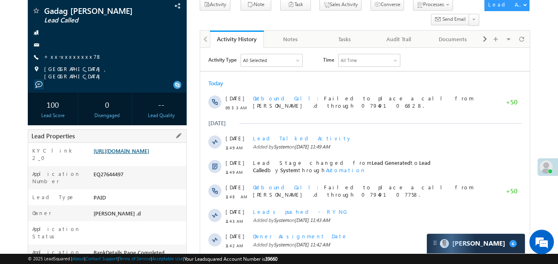
click at [140, 154] on link "https://angelbroking1-pk3em7sa.customui-test.leadsquared.com?leadId=8c3b520f-0d…" at bounding box center [122, 150] width 56 height 7
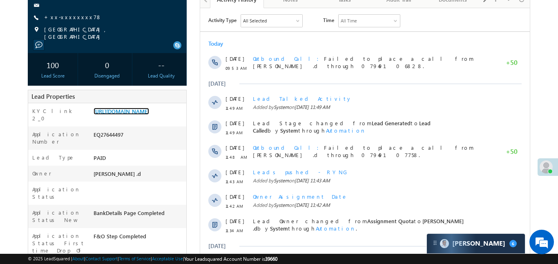
scroll to position [0, 0]
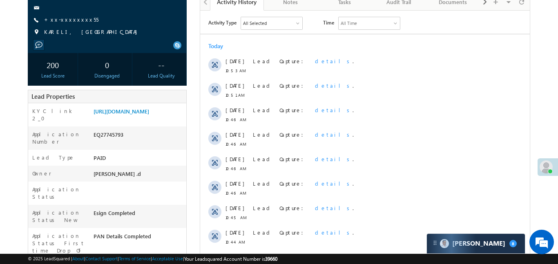
scroll to position [30, 0]
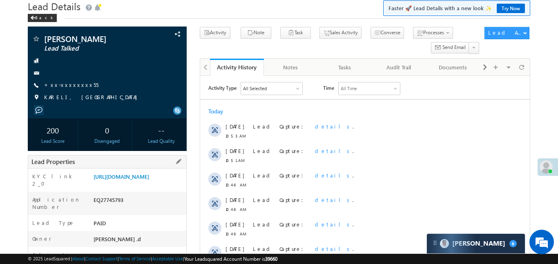
click at [107, 207] on div "EQ27745793" at bounding box center [138, 201] width 95 height 11
copy div "EQ27745793"
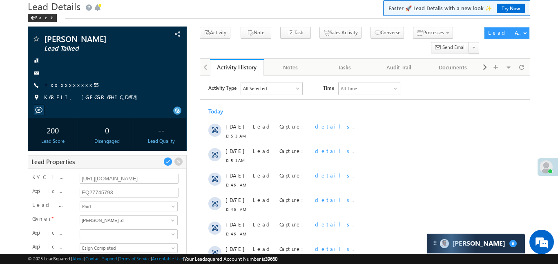
scroll to position [0, 0]
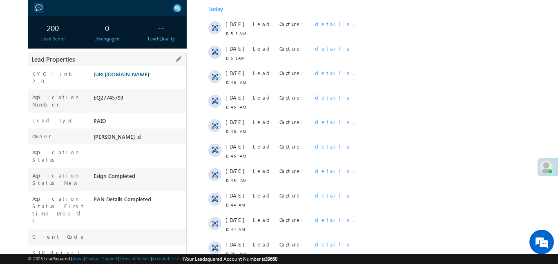
click at [149, 78] on link "https://angelbroking1-pk3em7sa.customui-test.leadsquared.com?leadId=f9a93676-db…" at bounding box center [122, 74] width 56 height 7
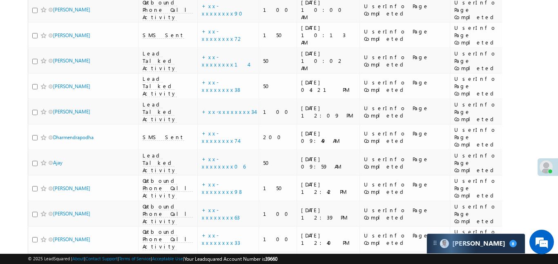
scroll to position [1956, 0]
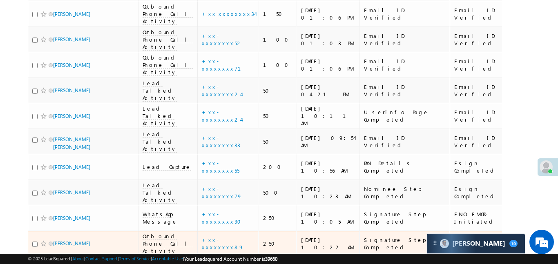
scroll to position [1237, 0]
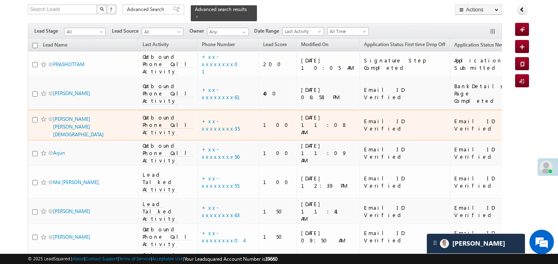
scroll to position [60, 0]
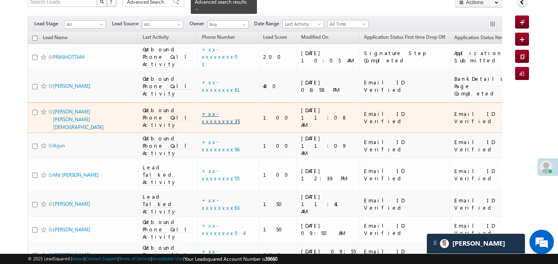
click at [202, 110] on link "+xx-xxxxxxxx35" at bounding box center [221, 117] width 38 height 14
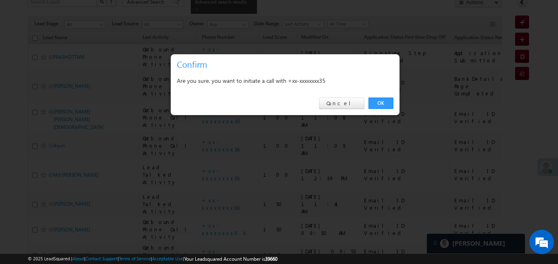
click at [381, 96] on div "OK Cancel" at bounding box center [285, 103] width 229 height 23
click at [381, 105] on link "OK" at bounding box center [380, 103] width 25 height 11
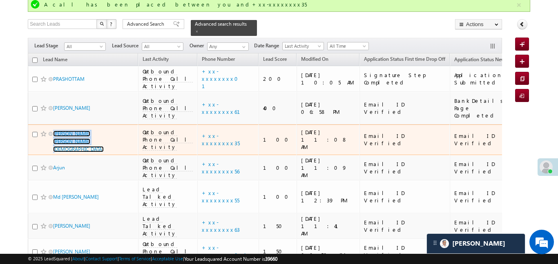
scroll to position [82, 0]
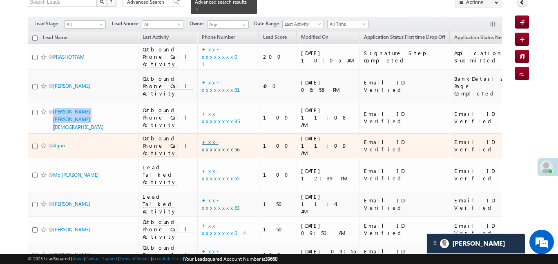
click at [210, 138] on link "+xx-xxxxxxxx56" at bounding box center [221, 145] width 38 height 14
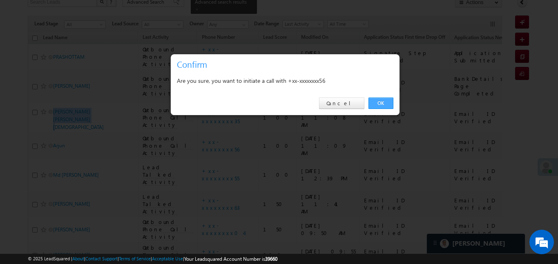
click at [374, 103] on link "OK" at bounding box center [380, 103] width 25 height 11
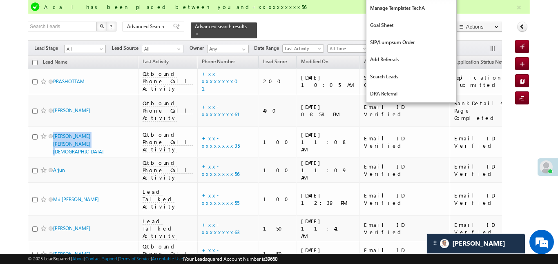
scroll to position [0, 0]
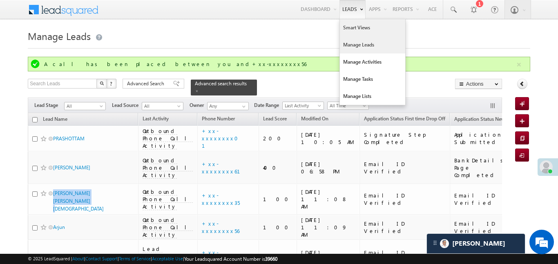
click at [359, 25] on link "Smart Views" at bounding box center [372, 27] width 65 height 17
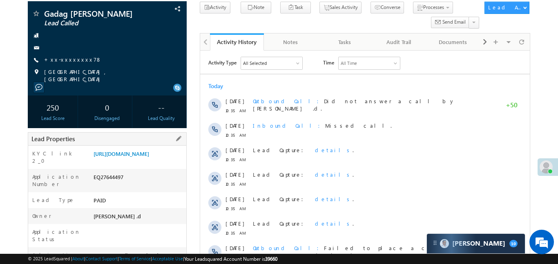
scroll to position [89, 0]
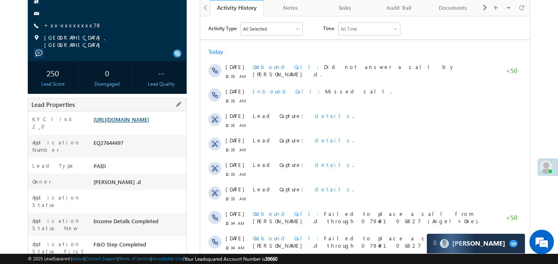
click at [149, 123] on link "[URL][DOMAIN_NAME]" at bounding box center [122, 119] width 56 height 7
click at [73, 29] on link "+xx-xxxxxxxx78" at bounding box center [73, 25] width 58 height 7
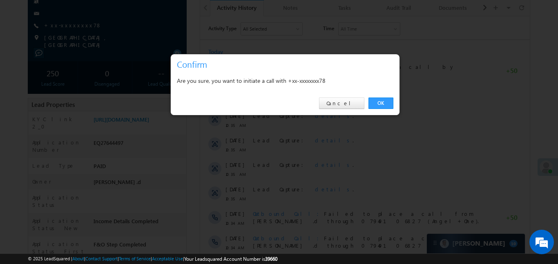
click at [388, 96] on div "OK Cancel" at bounding box center [285, 103] width 229 height 23
click at [386, 102] on link "OK" at bounding box center [380, 103] width 25 height 11
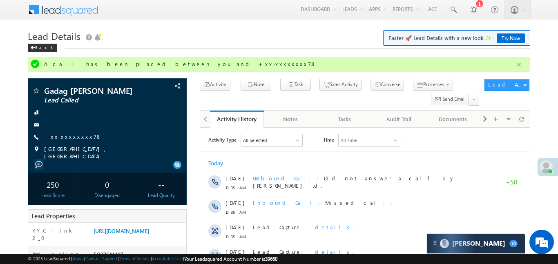
click at [517, 66] on button "button" at bounding box center [519, 65] width 10 height 10
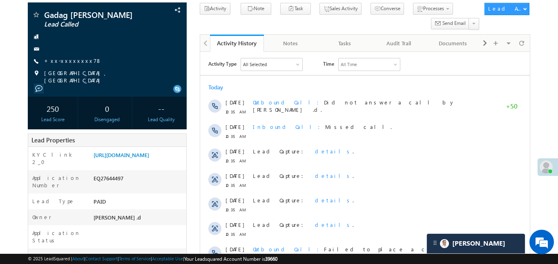
scroll to position [17, 0]
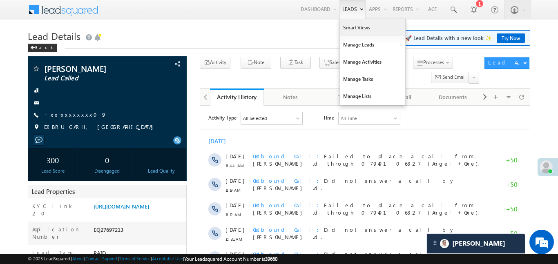
click at [352, 31] on link "Smart Views" at bounding box center [372, 27] width 65 height 17
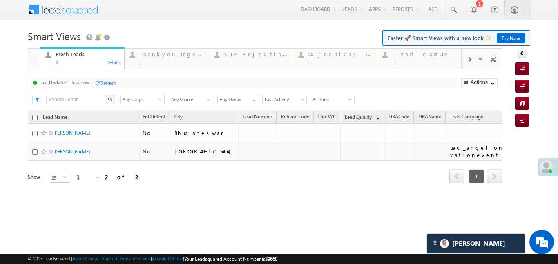
click at [465, 59] on div at bounding box center [470, 59] width 16 height 18
click at [419, 66] on link "Coded Today ... Details" at bounding box center [419, 58] width 85 height 22
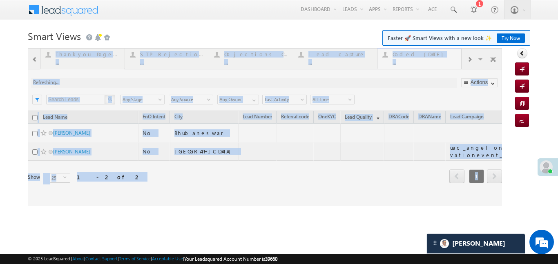
click at [419, 66] on div at bounding box center [265, 127] width 474 height 158
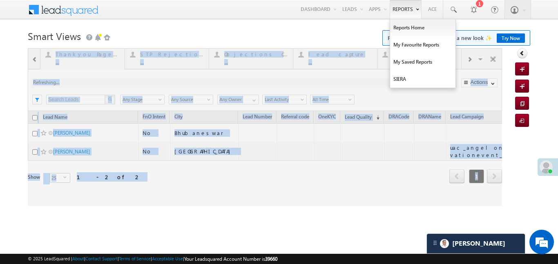
drag, startPoint x: 419, startPoint y: 66, endPoint x: 419, endPoint y: 7, distance: 59.2
click at [419, 64] on div at bounding box center [265, 127] width 474 height 158
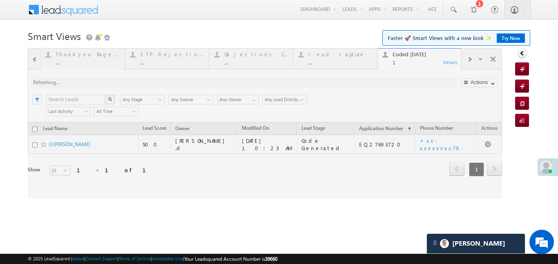
click at [312, 63] on div "..." at bounding box center [340, 62] width 64 height 6
click at [312, 63] on div at bounding box center [265, 123] width 474 height 151
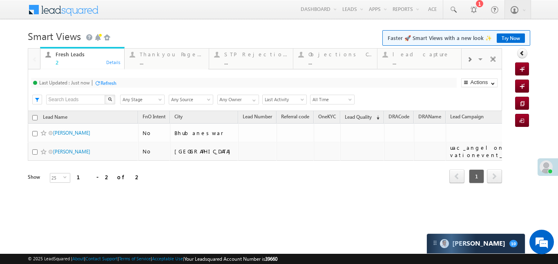
click at [471, 61] on span at bounding box center [469, 59] width 5 height 7
click at [413, 59] on div "..." at bounding box center [425, 62] width 64 height 6
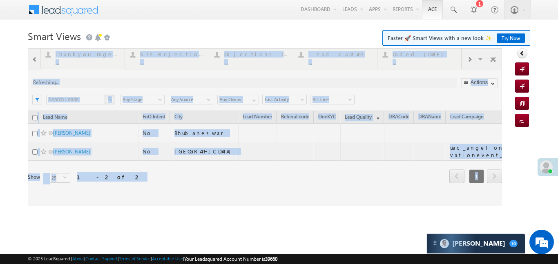
drag, startPoint x: 413, startPoint y: 59, endPoint x: 435, endPoint y: 2, distance: 61.4
click at [413, 58] on div at bounding box center [265, 127] width 474 height 158
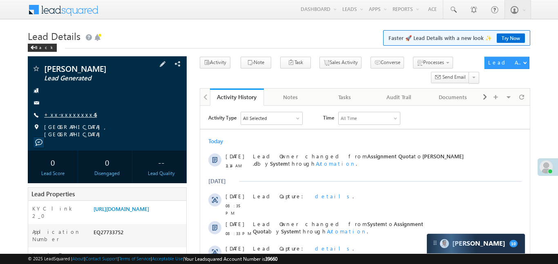
click at [74, 113] on link "+xx-xxxxxxxx45" at bounding box center [70, 114] width 53 height 7
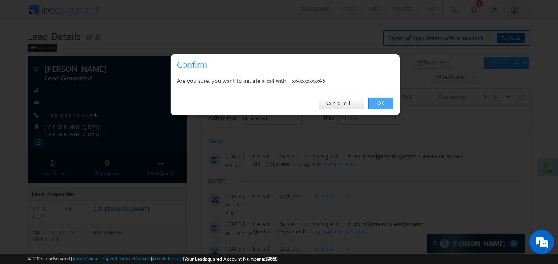
click at [381, 104] on link "OK" at bounding box center [380, 103] width 25 height 11
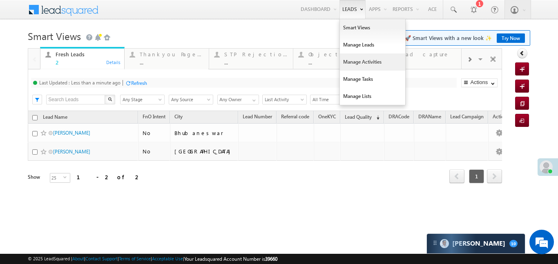
click at [361, 54] on link "Manage Activities" at bounding box center [372, 62] width 65 height 17
click at [361, 61] on link "Manage Activities" at bounding box center [372, 62] width 65 height 17
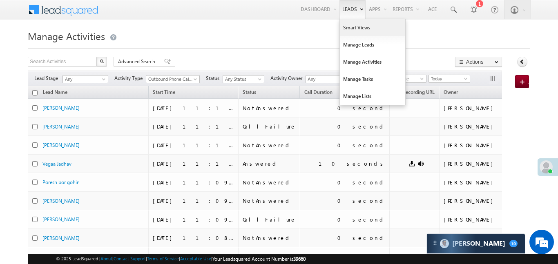
click at [354, 28] on link "Smart Views" at bounding box center [372, 27] width 65 height 17
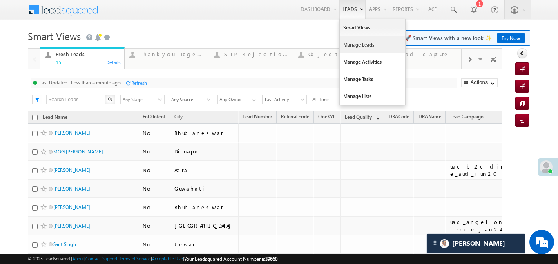
click at [361, 44] on link "Manage Leads" at bounding box center [372, 44] width 65 height 17
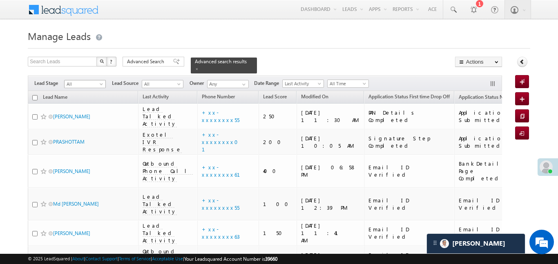
click at [81, 80] on span "All" at bounding box center [84, 83] width 39 height 7
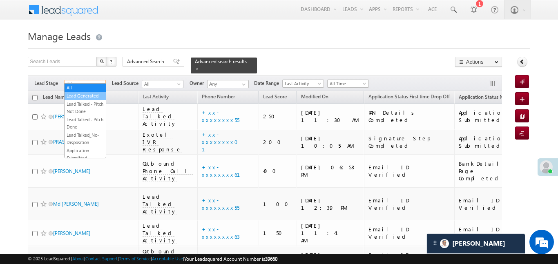
click at [88, 92] on link "Lead Generated" at bounding box center [85, 95] width 41 height 7
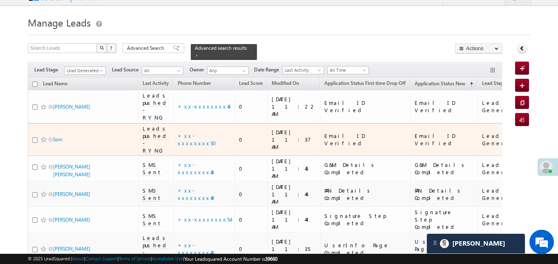
scroll to position [33, 0]
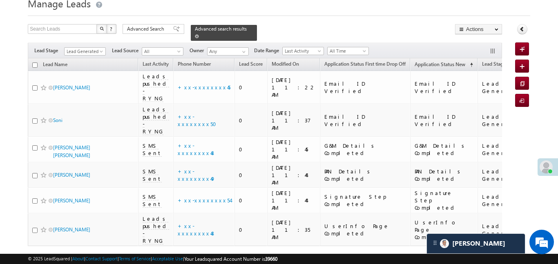
click at [199, 34] on span at bounding box center [197, 36] width 4 height 4
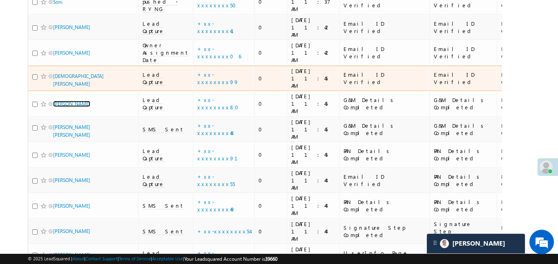
scroll to position [203, 0]
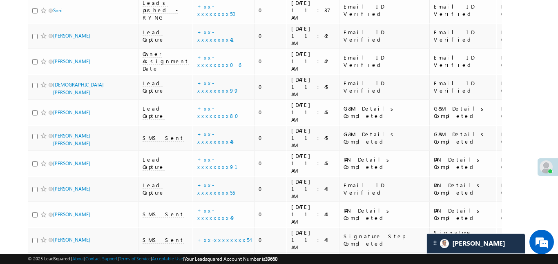
click at [513, 58] on div "Search Leads X ? 19 results found Advanced Search Advanced Search Advanced sear…" at bounding box center [279, 139] width 502 height 572
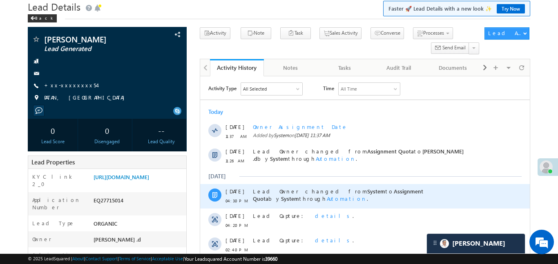
scroll to position [36, 0]
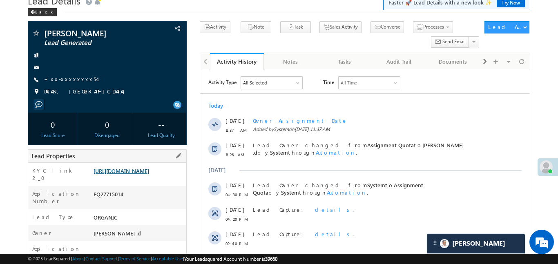
click at [118, 174] on link "[URL][DOMAIN_NAME]" at bounding box center [122, 170] width 56 height 7
click at [68, 80] on link "+xx-xxxxxxxx54" at bounding box center [70, 79] width 53 height 7
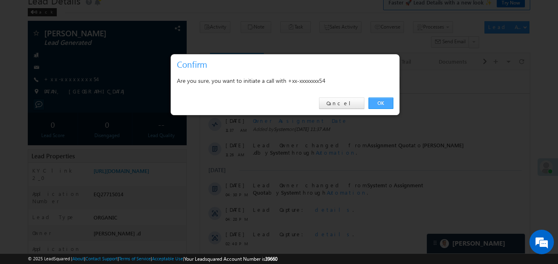
click at [380, 101] on link "OK" at bounding box center [380, 103] width 25 height 11
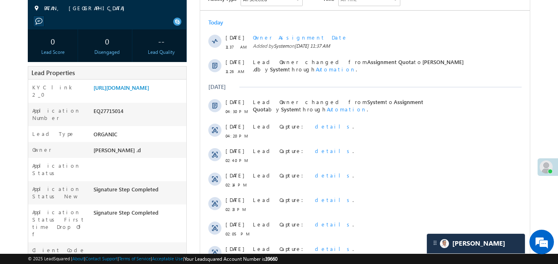
scroll to position [143, 0]
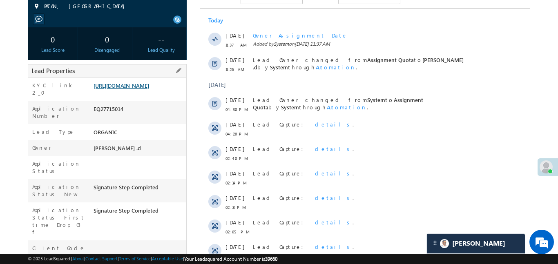
click at [149, 89] on link "[URL][DOMAIN_NAME]" at bounding box center [122, 85] width 56 height 7
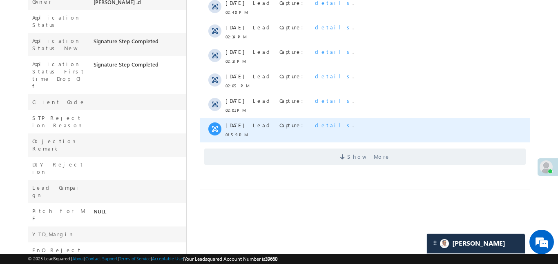
scroll to position [290, 0]
click at [306, 141] on div "Lead Capture: details ." at bounding box center [372, 129] width 241 height 25
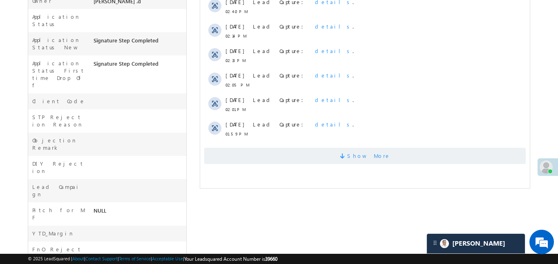
click at [310, 157] on span "Show More" at bounding box center [364, 156] width 321 height 16
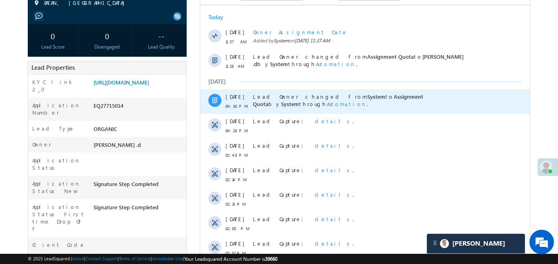
scroll to position [147, 0]
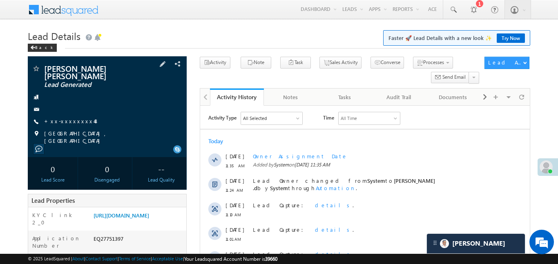
scroll to position [174, 0]
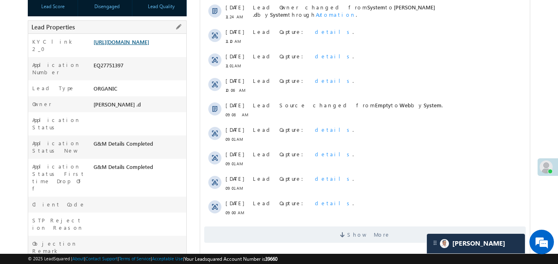
click at [149, 45] on link "[URL][DOMAIN_NAME]" at bounding box center [122, 41] width 56 height 7
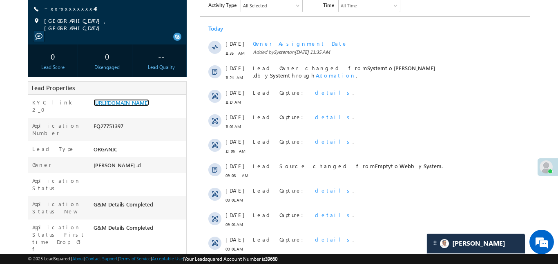
scroll to position [8, 0]
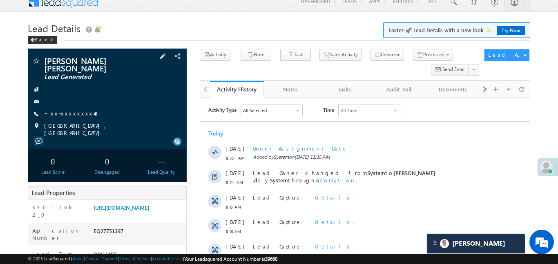
click at [71, 110] on link "+xx-xxxxxxxx48" at bounding box center [71, 113] width 55 height 7
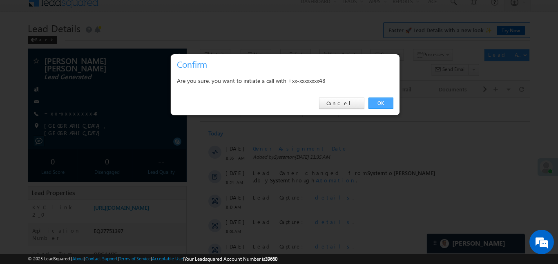
click at [377, 98] on link "OK" at bounding box center [380, 103] width 25 height 11
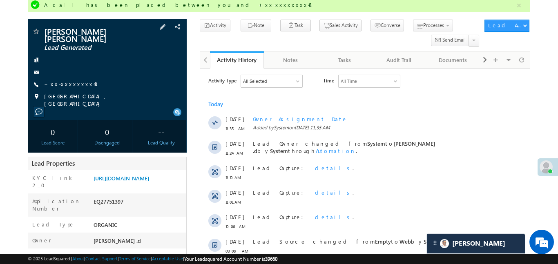
scroll to position [67, 0]
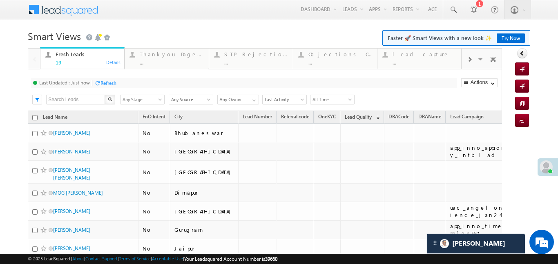
click at [466, 59] on div at bounding box center [470, 59] width 16 height 18
click at [420, 63] on div "..." at bounding box center [425, 62] width 64 height 6
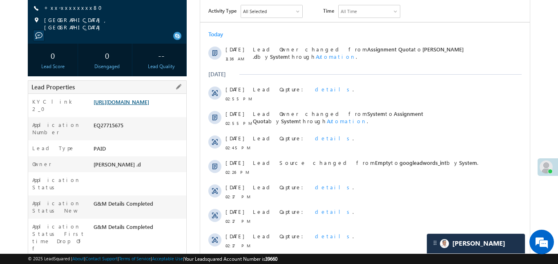
click at [141, 105] on link "[URL][DOMAIN_NAME]" at bounding box center [122, 101] width 56 height 7
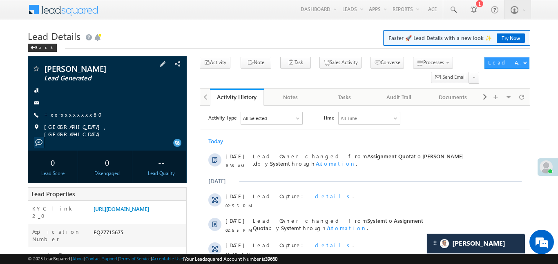
click at [69, 119] on div "[PERSON_NAME] Lead Generated +xx-xxxxxxxx80" at bounding box center [107, 102] width 151 height 74
click at [71, 117] on link "+xx-xxxxxxxx80" at bounding box center [75, 114] width 63 height 7
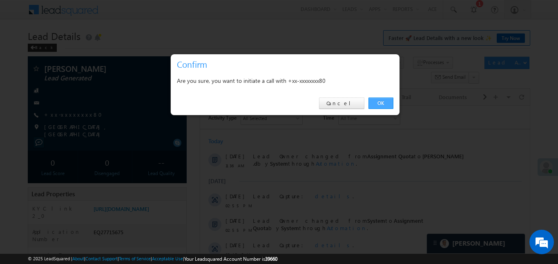
click at [382, 104] on link "OK" at bounding box center [380, 103] width 25 height 11
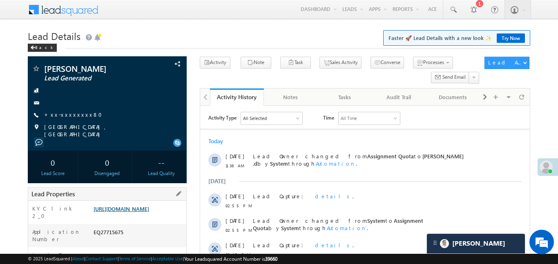
click at [149, 212] on link "[URL][DOMAIN_NAME]" at bounding box center [122, 208] width 56 height 7
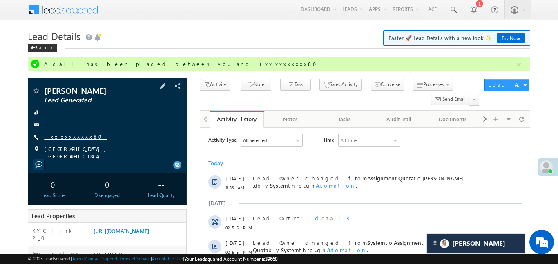
click at [74, 137] on link "+xx-xxxxxxxx80" at bounding box center [75, 136] width 63 height 7
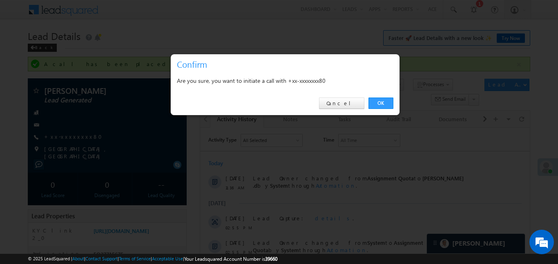
drag, startPoint x: 381, startPoint y: 105, endPoint x: 448, endPoint y: 89, distance: 68.5
click at [381, 105] on link "OK" at bounding box center [380, 103] width 25 height 11
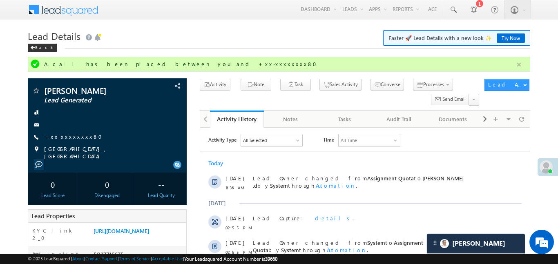
click at [522, 63] on button "button" at bounding box center [519, 65] width 10 height 10
